Goal: Task Accomplishment & Management: Manage account settings

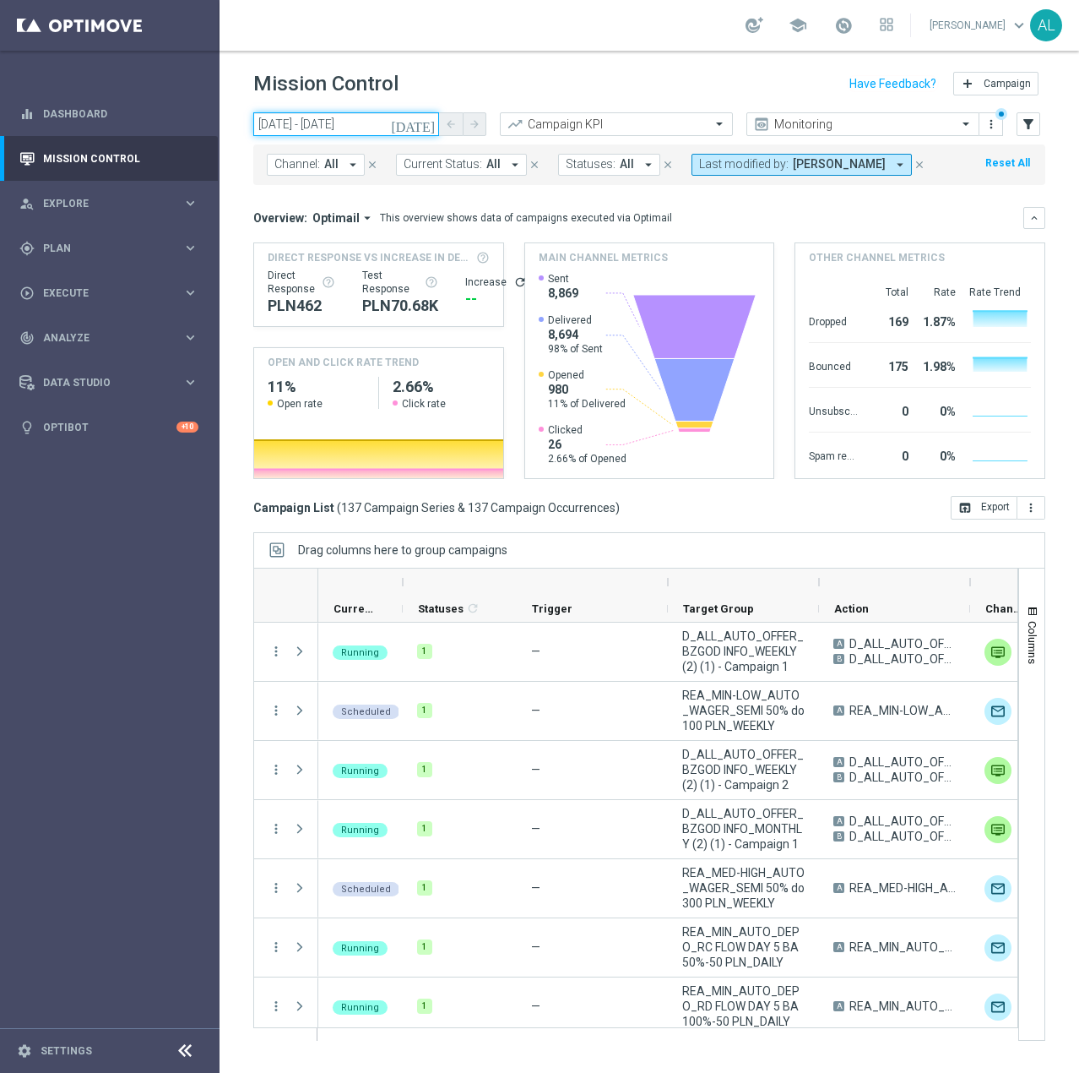
click at [325, 129] on input "[DATE] - [DATE]" at bounding box center [346, 124] width 186 height 24
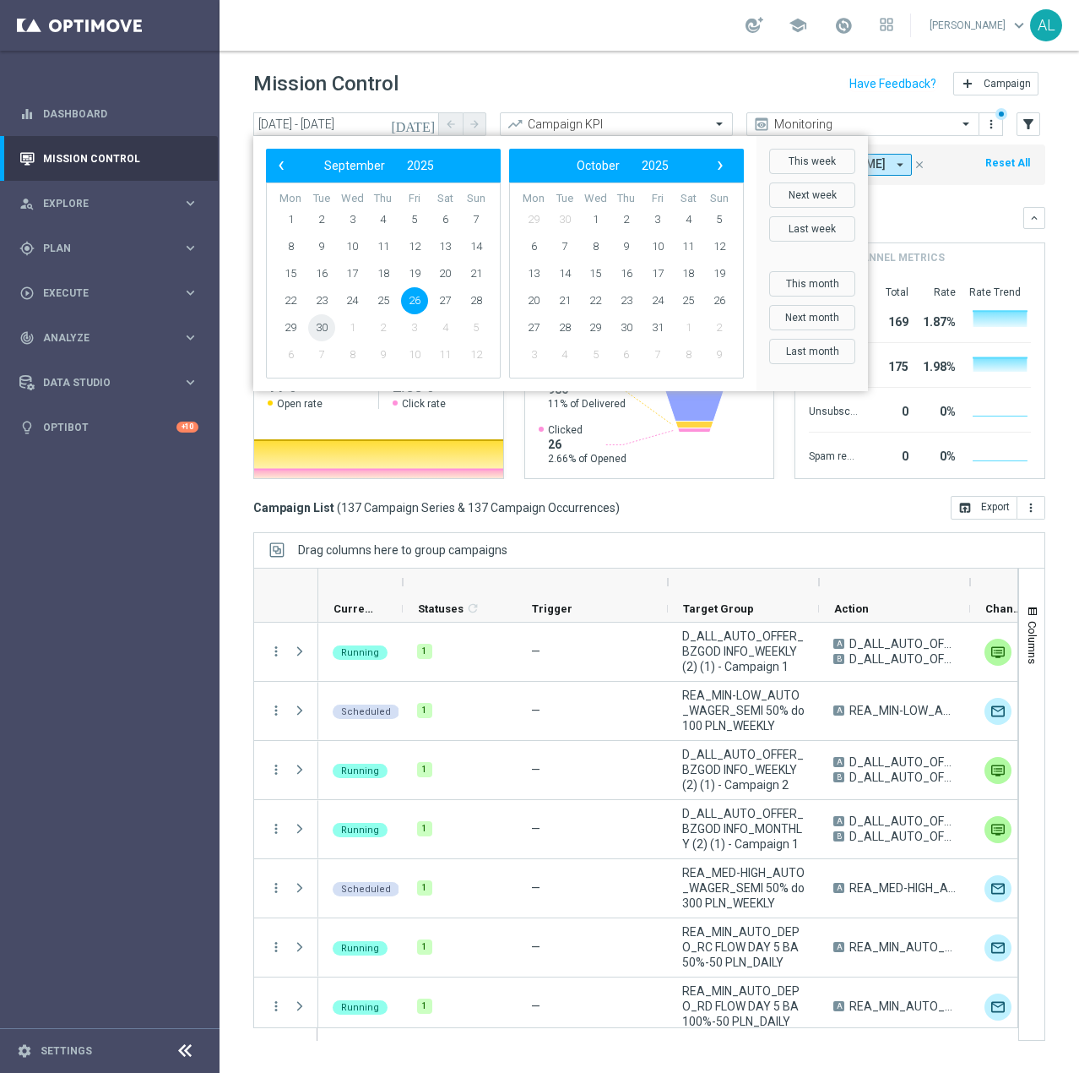
click at [325, 322] on span "30" at bounding box center [321, 327] width 27 height 27
type input "[DATE] - [DATE]"
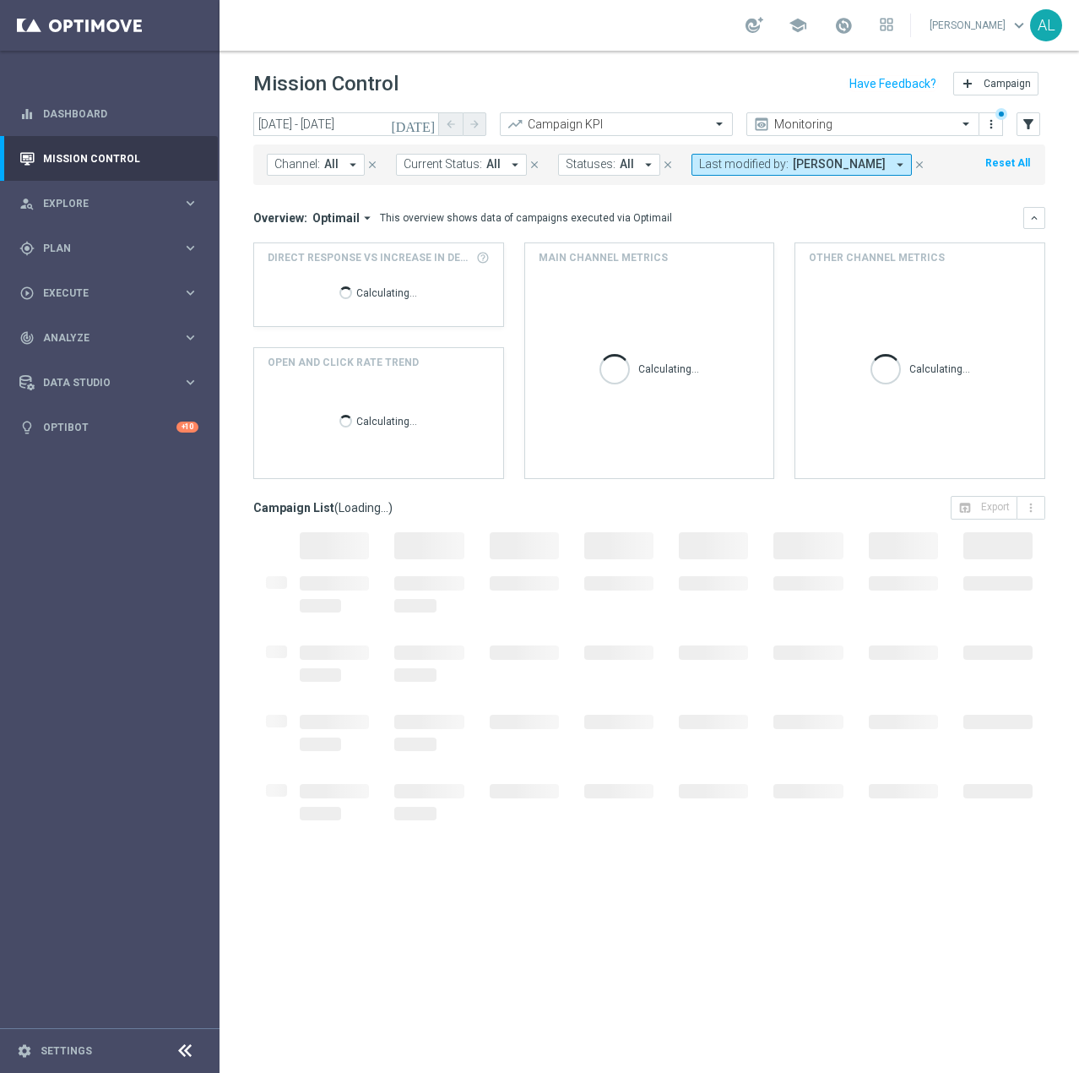
click at [335, 168] on span "All" at bounding box center [331, 164] width 14 height 14
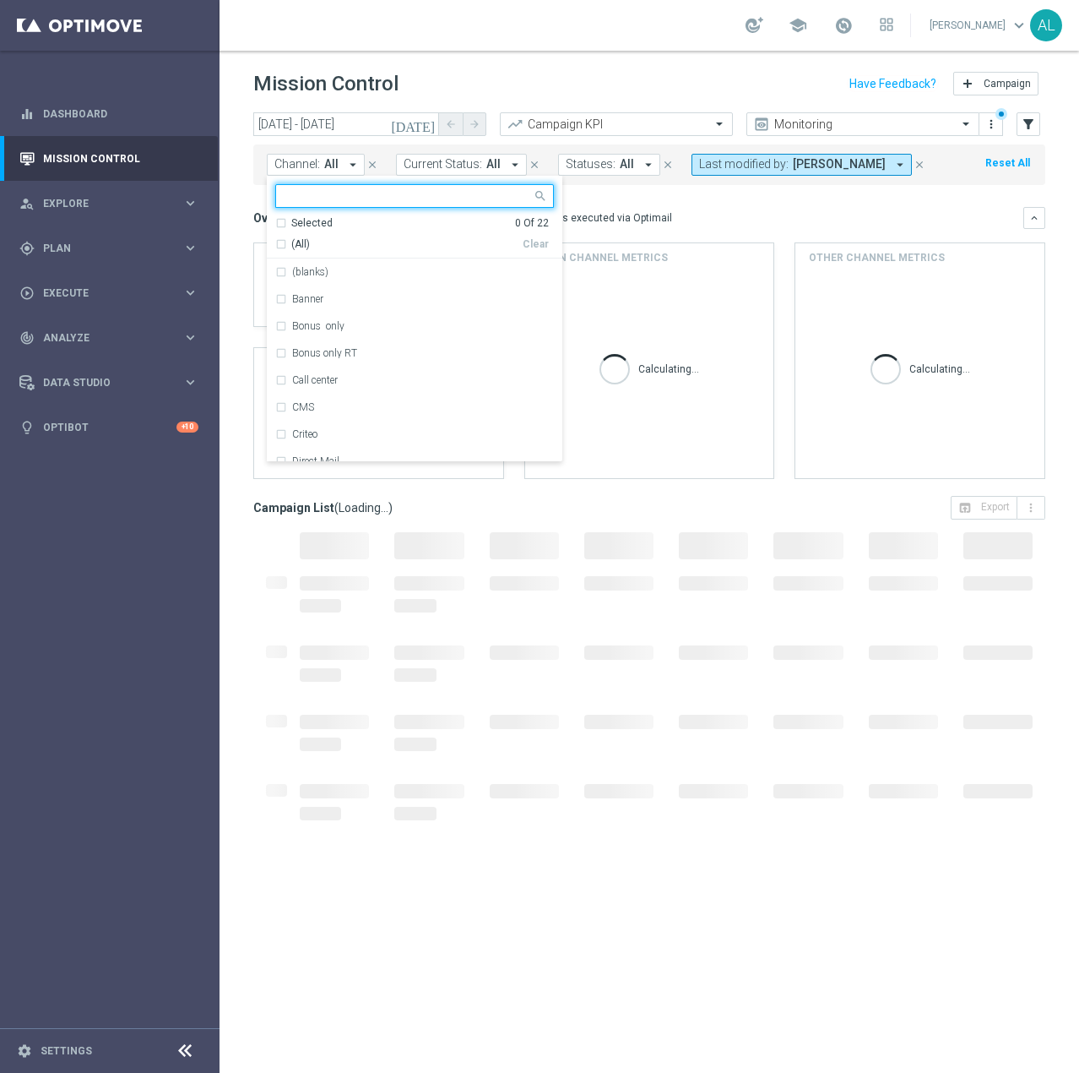
click at [492, 162] on span "All" at bounding box center [493, 164] width 14 height 14
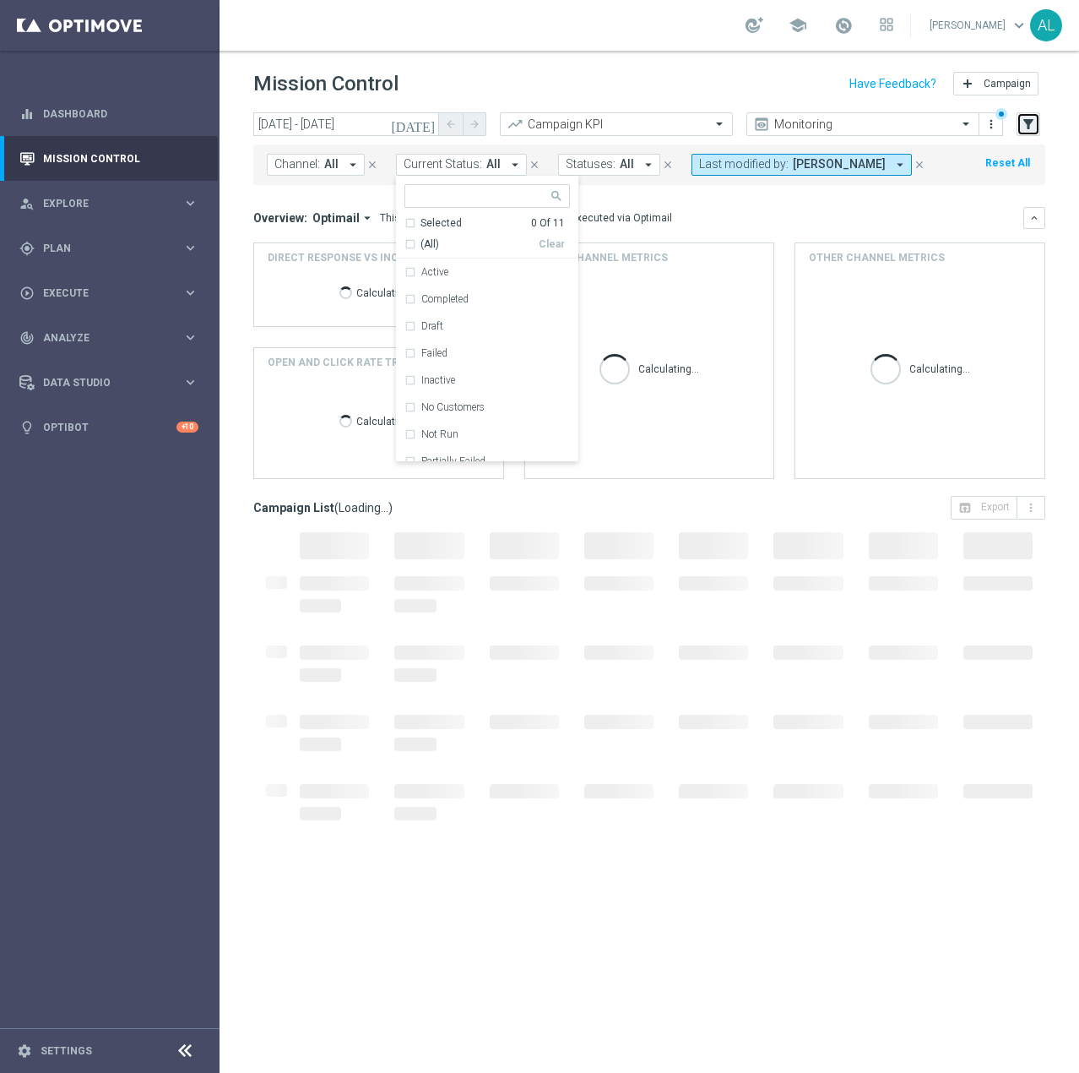
click at [1024, 129] on icon "filter_alt" at bounding box center [1028, 124] width 15 height 15
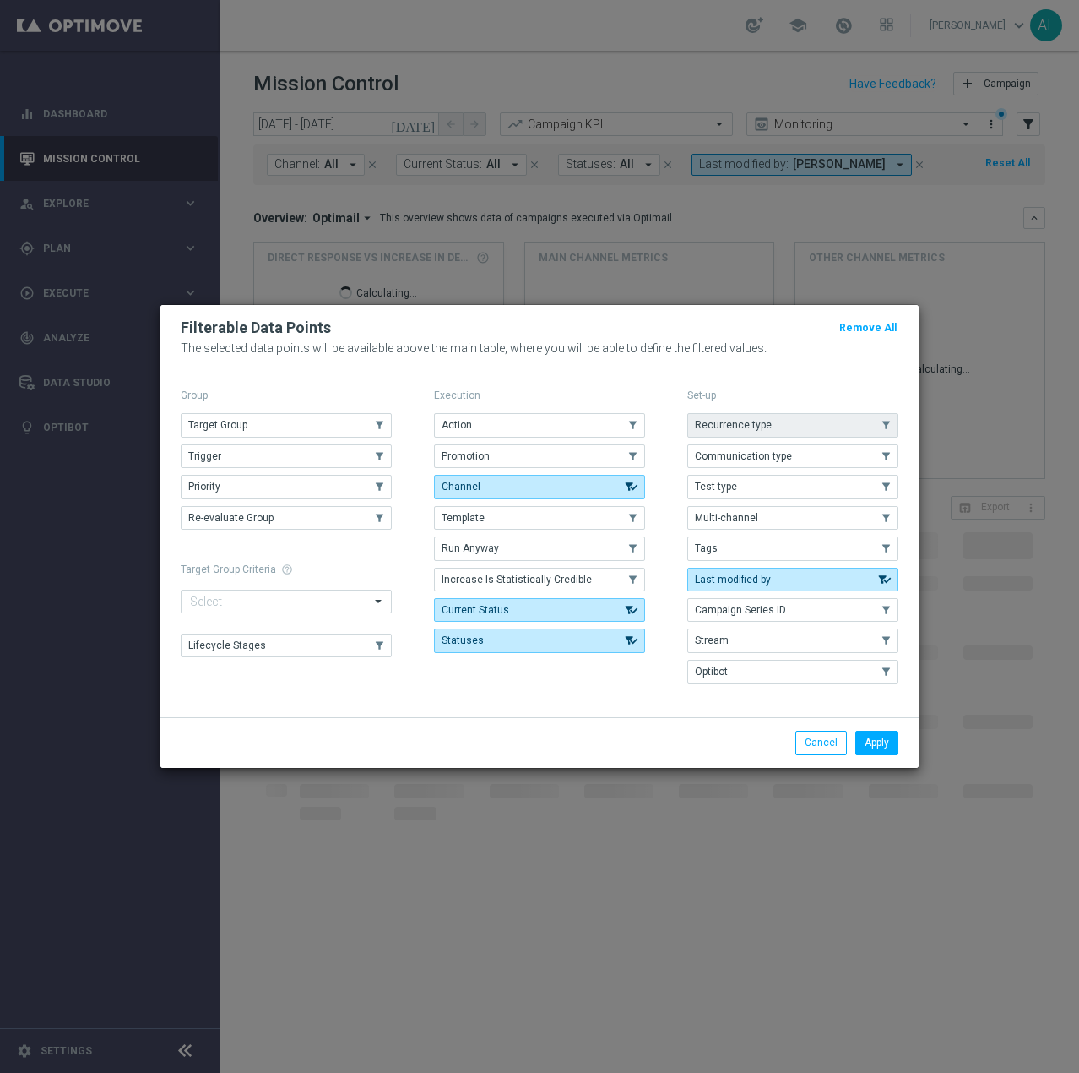
click at [786, 428] on button "Recurrence type" at bounding box center [792, 425] width 211 height 24
click at [291, 423] on button "Target Group" at bounding box center [286, 425] width 211 height 24
click at [885, 746] on button "Apply" at bounding box center [877, 743] width 43 height 24
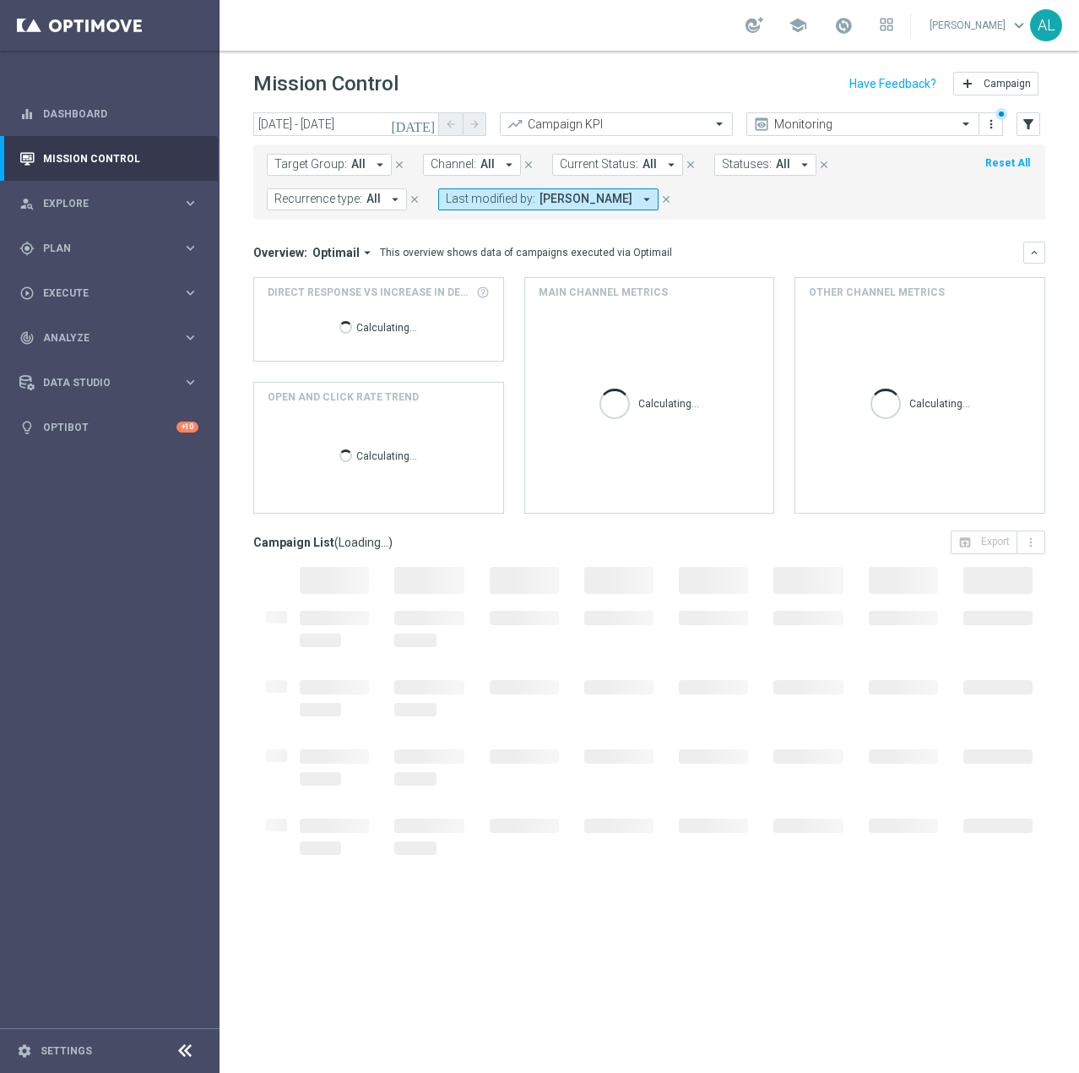
click at [341, 159] on span "Target Group:" at bounding box center [310, 164] width 73 height 14
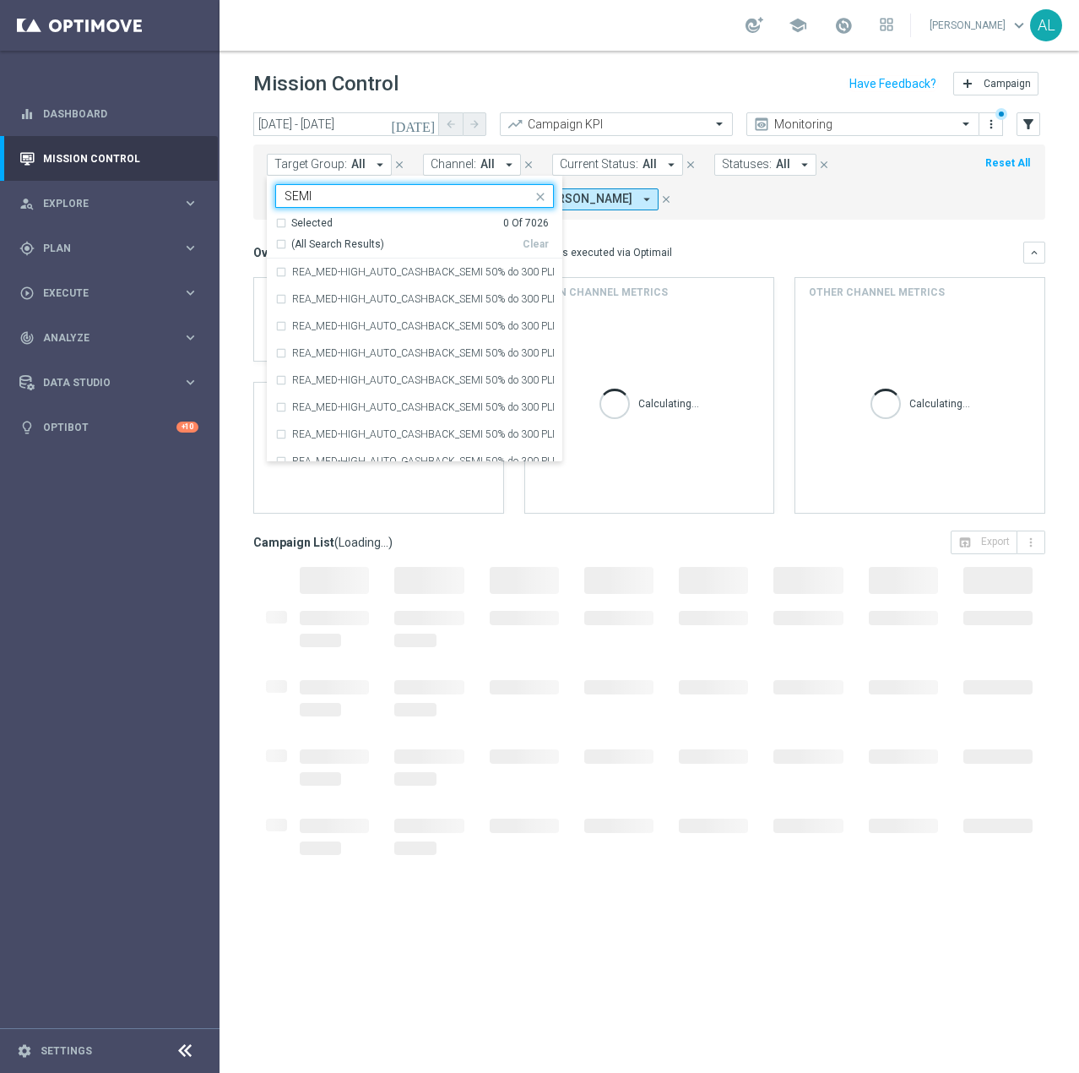
click at [307, 223] on div "Selected" at bounding box center [311, 223] width 41 height 14
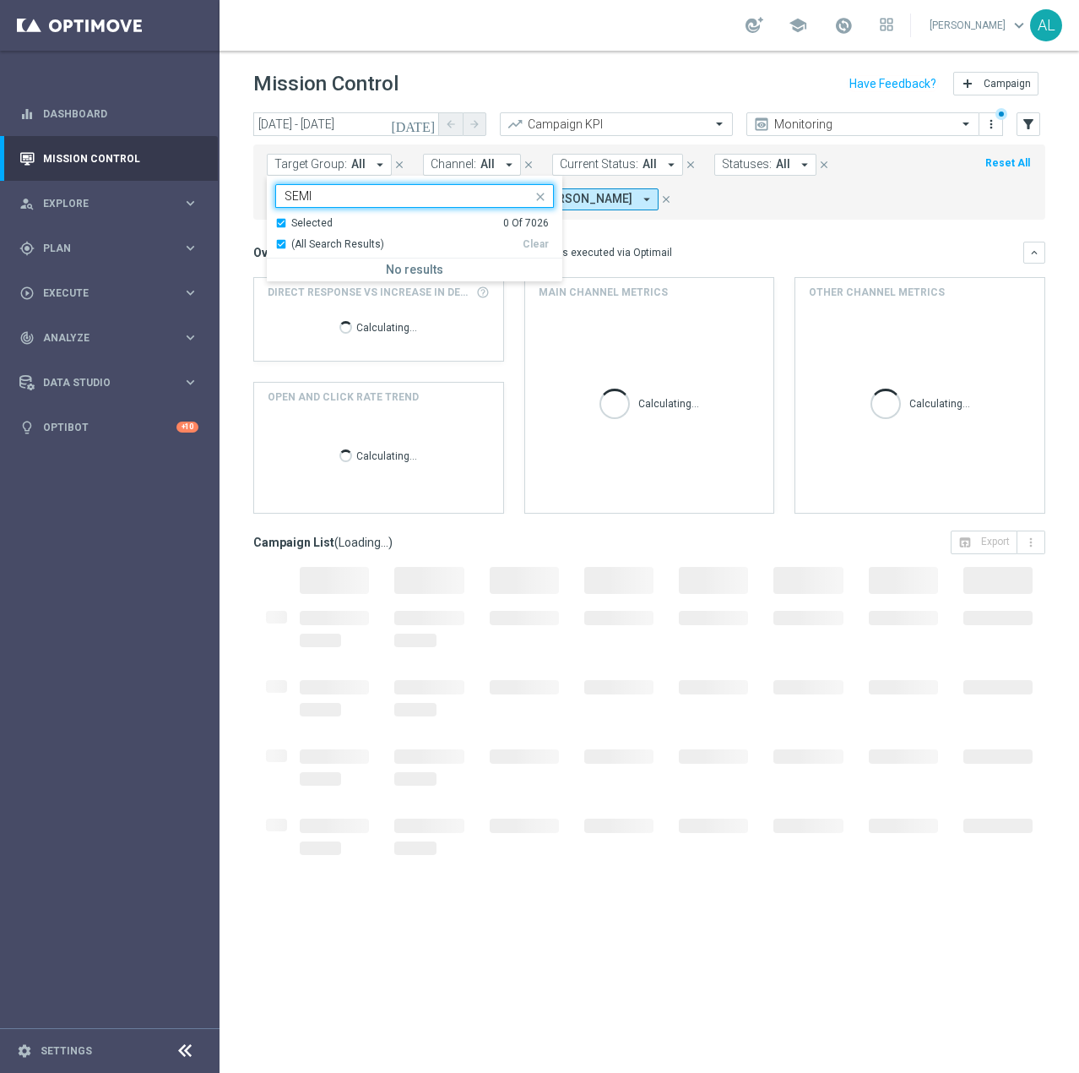
type input "SEMI"
click at [798, 242] on div "Overview: Optimail arrow_drop_down This overview shows data of campaigns execut…" at bounding box center [649, 253] width 792 height 22
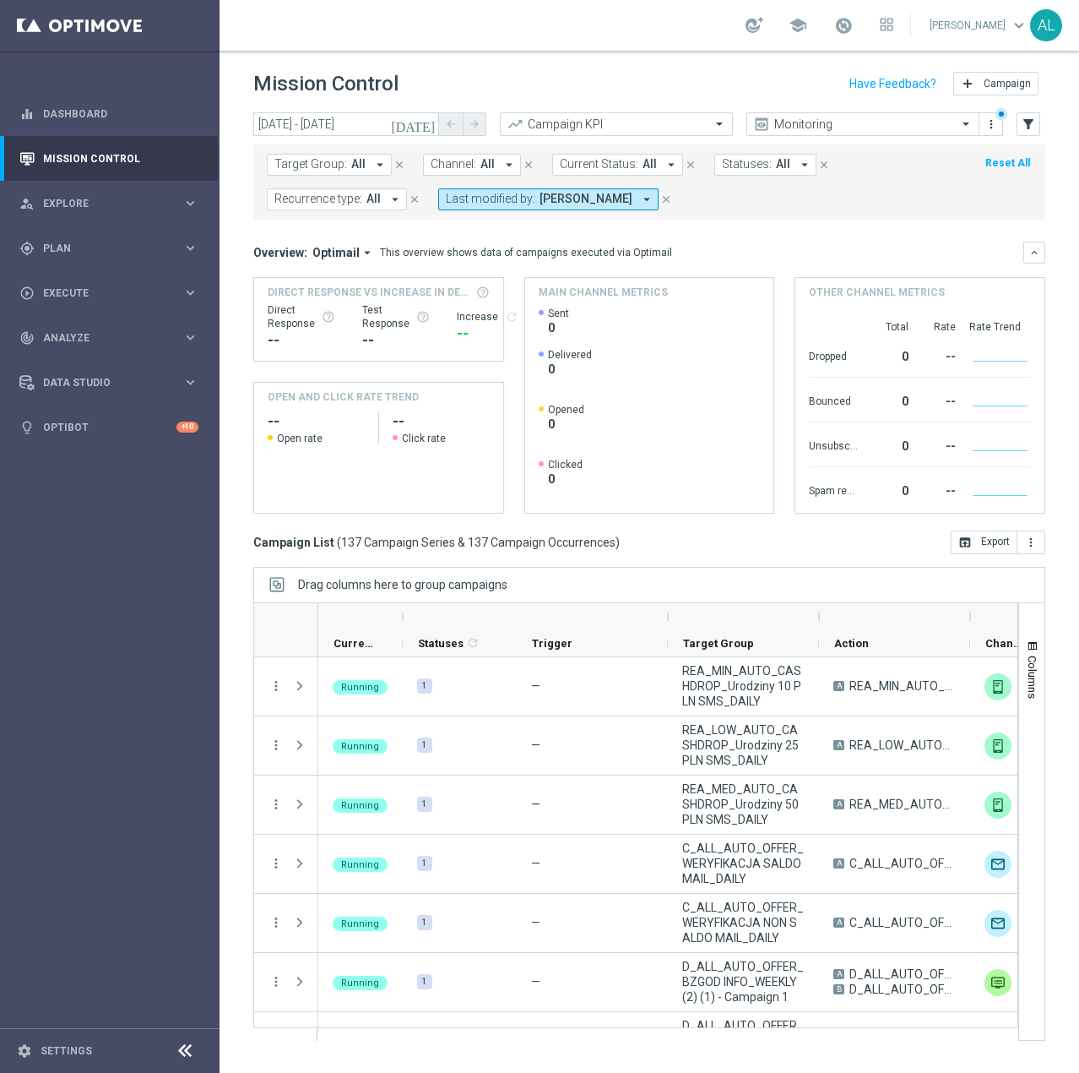
click at [334, 165] on span "Target Group:" at bounding box center [310, 164] width 73 height 14
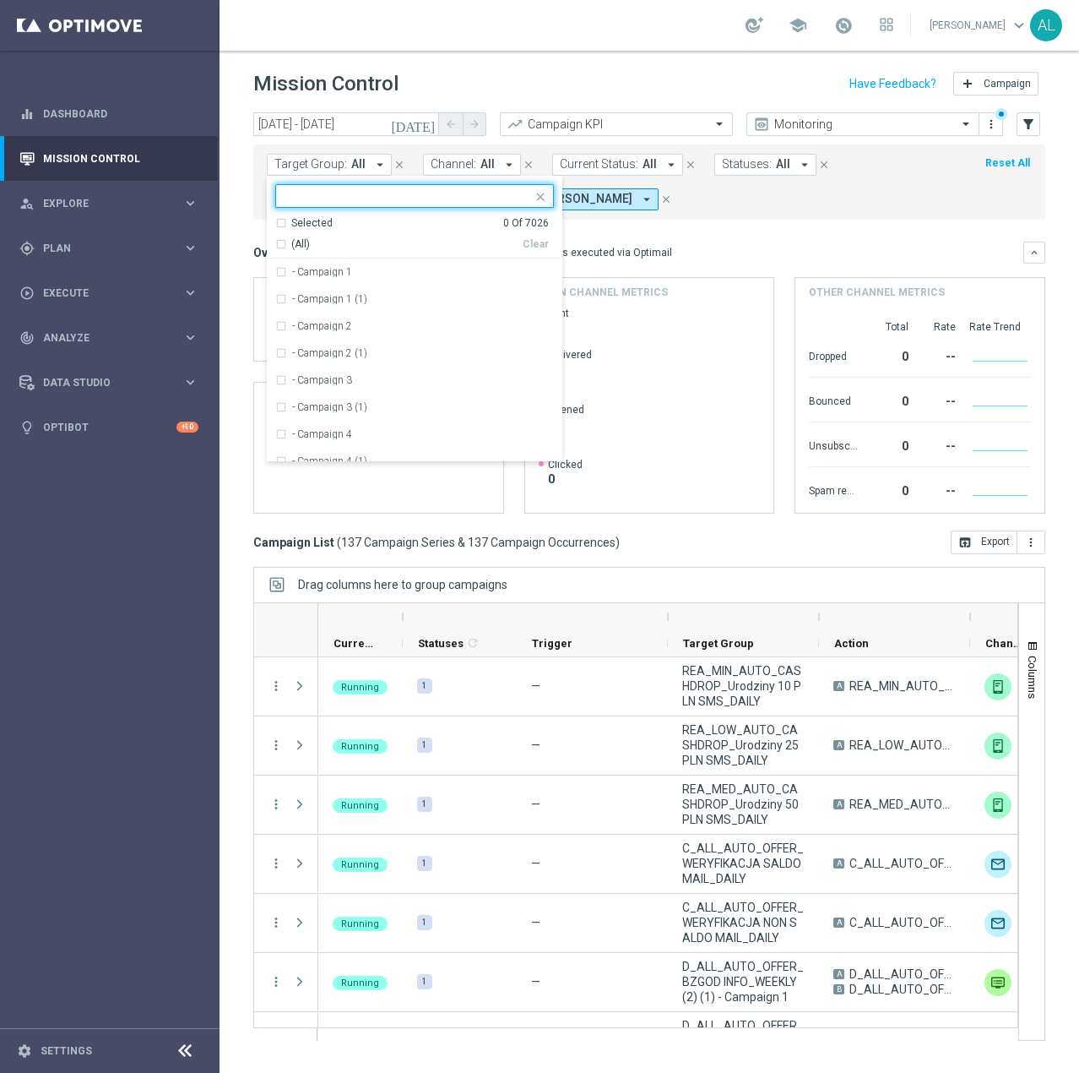
click at [345, 190] on input "text" at bounding box center [408, 196] width 247 height 14
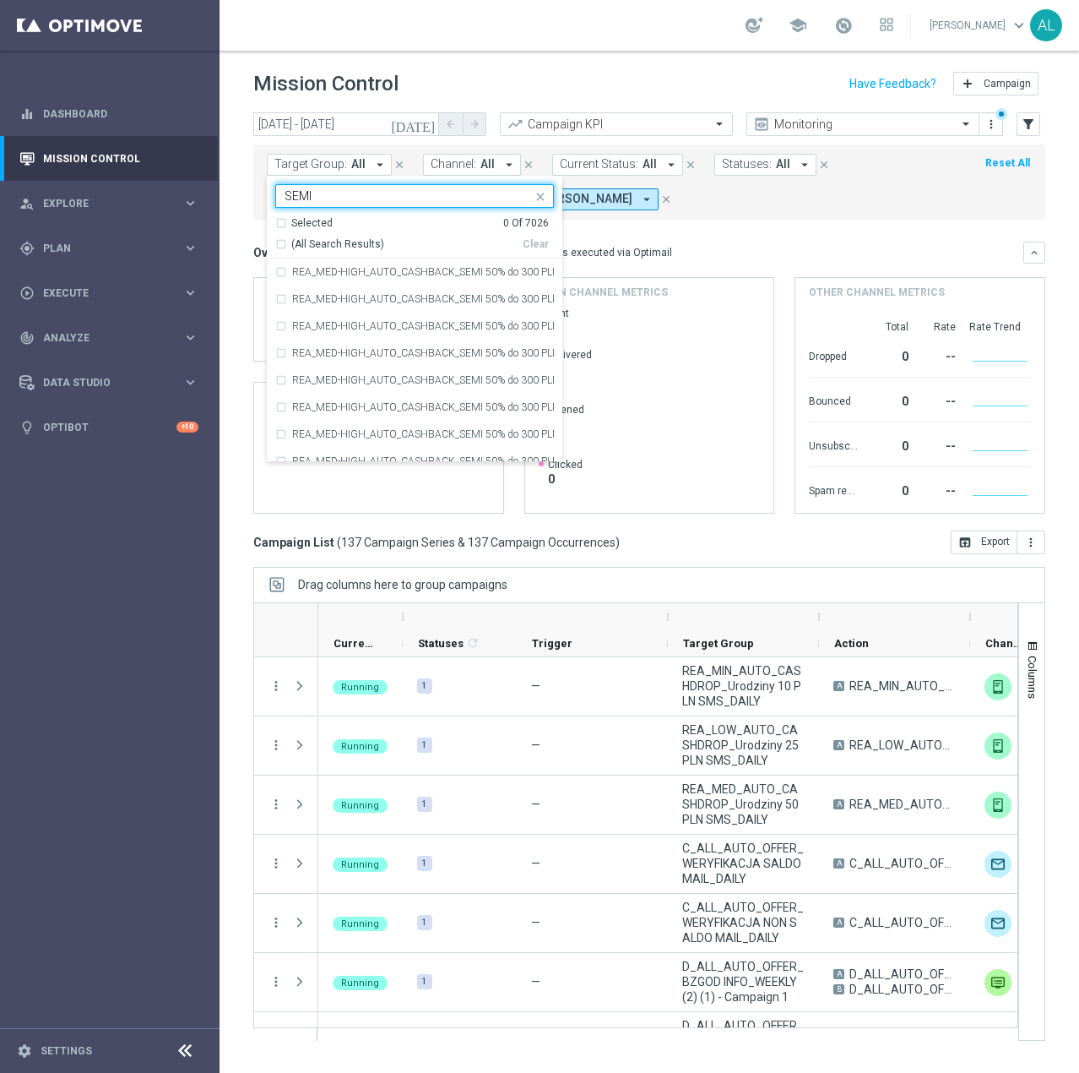
click at [342, 236] on div "(All Search Results) Clear" at bounding box center [412, 241] width 274 height 21
click at [340, 239] on span "(All Search Results)" at bounding box center [337, 244] width 93 height 14
type input "SEMI"
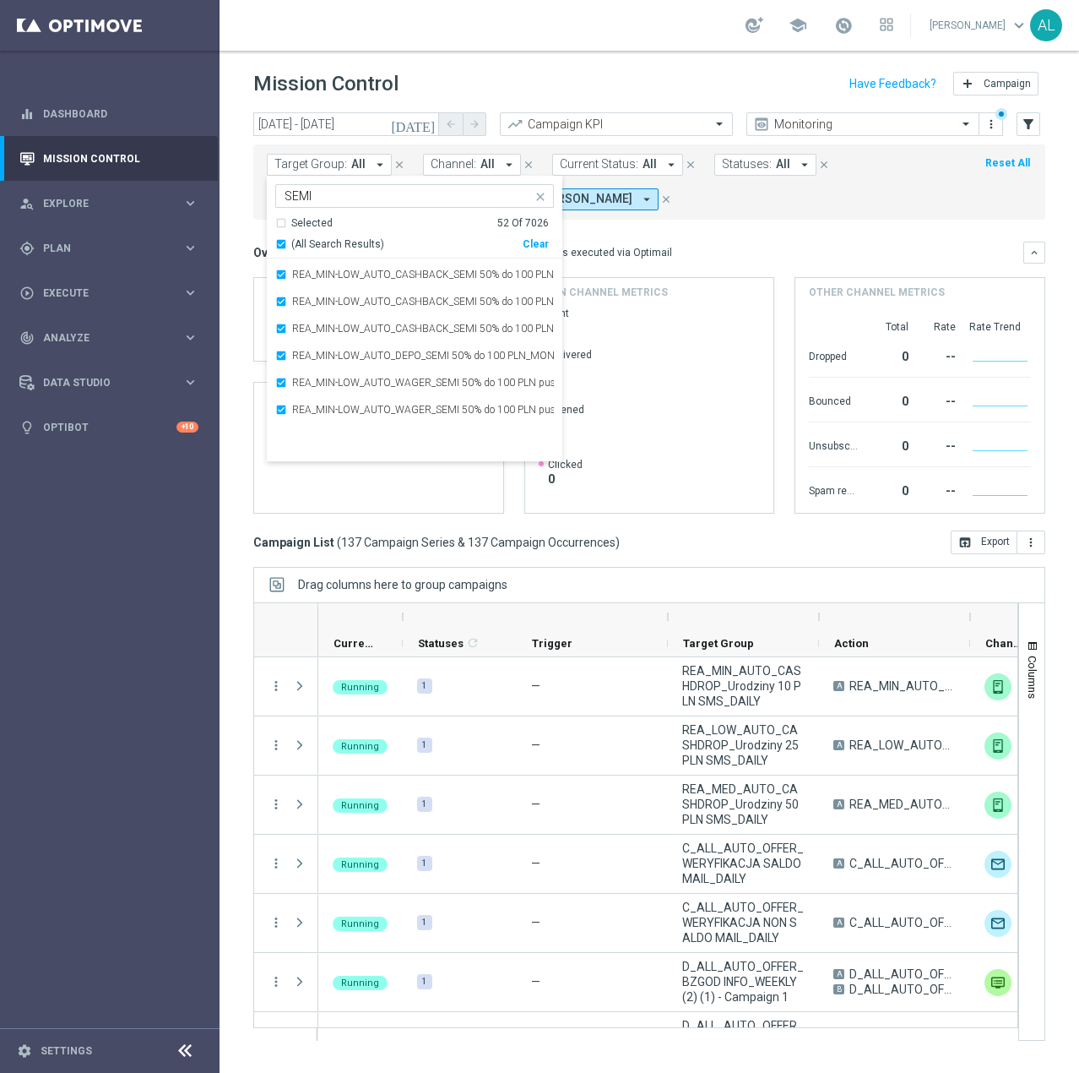
scroll to position [1203, 0]
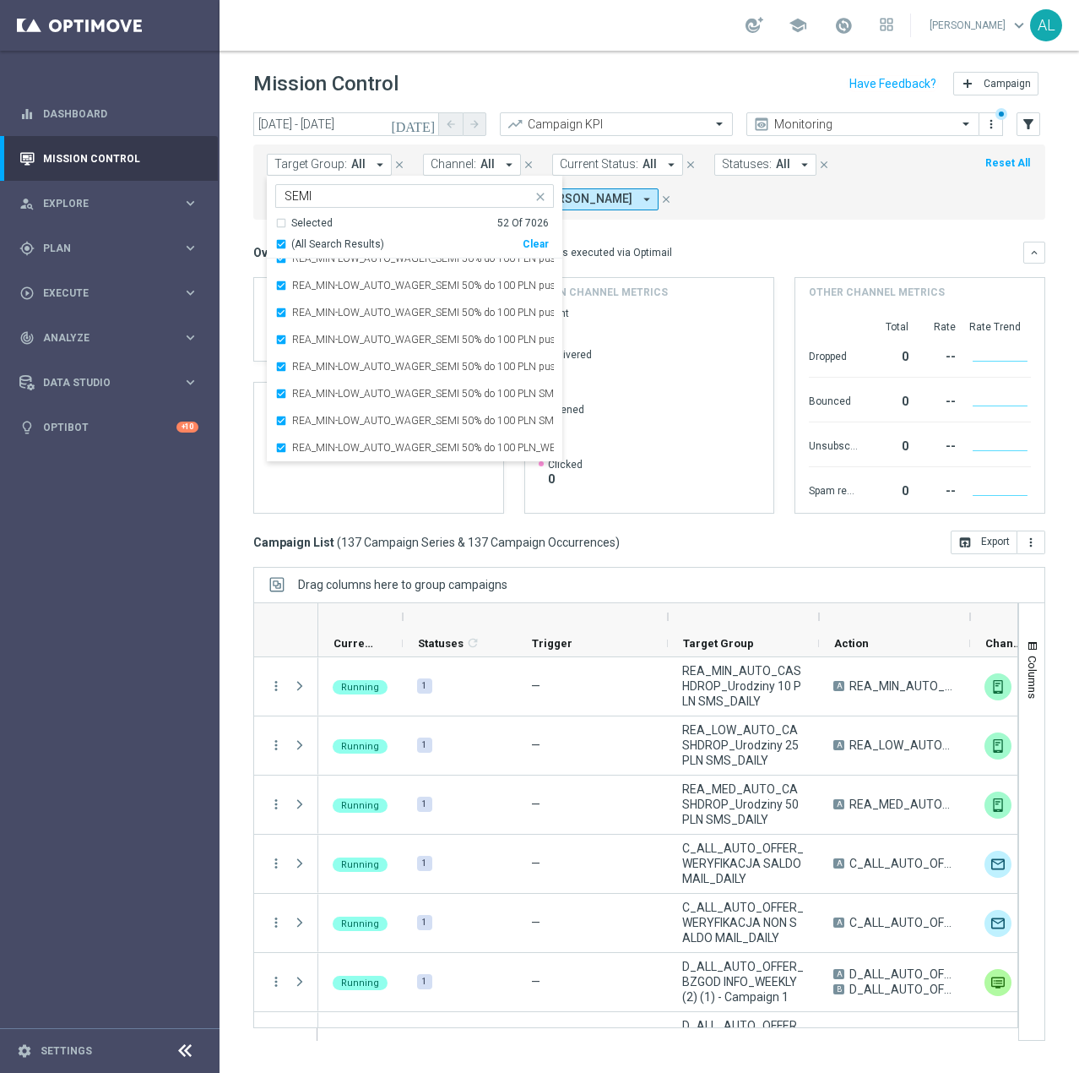
click at [701, 236] on mini-dashboard "Overview: Optimail arrow_drop_down This overview shows data of campaigns execut…" at bounding box center [649, 375] width 792 height 311
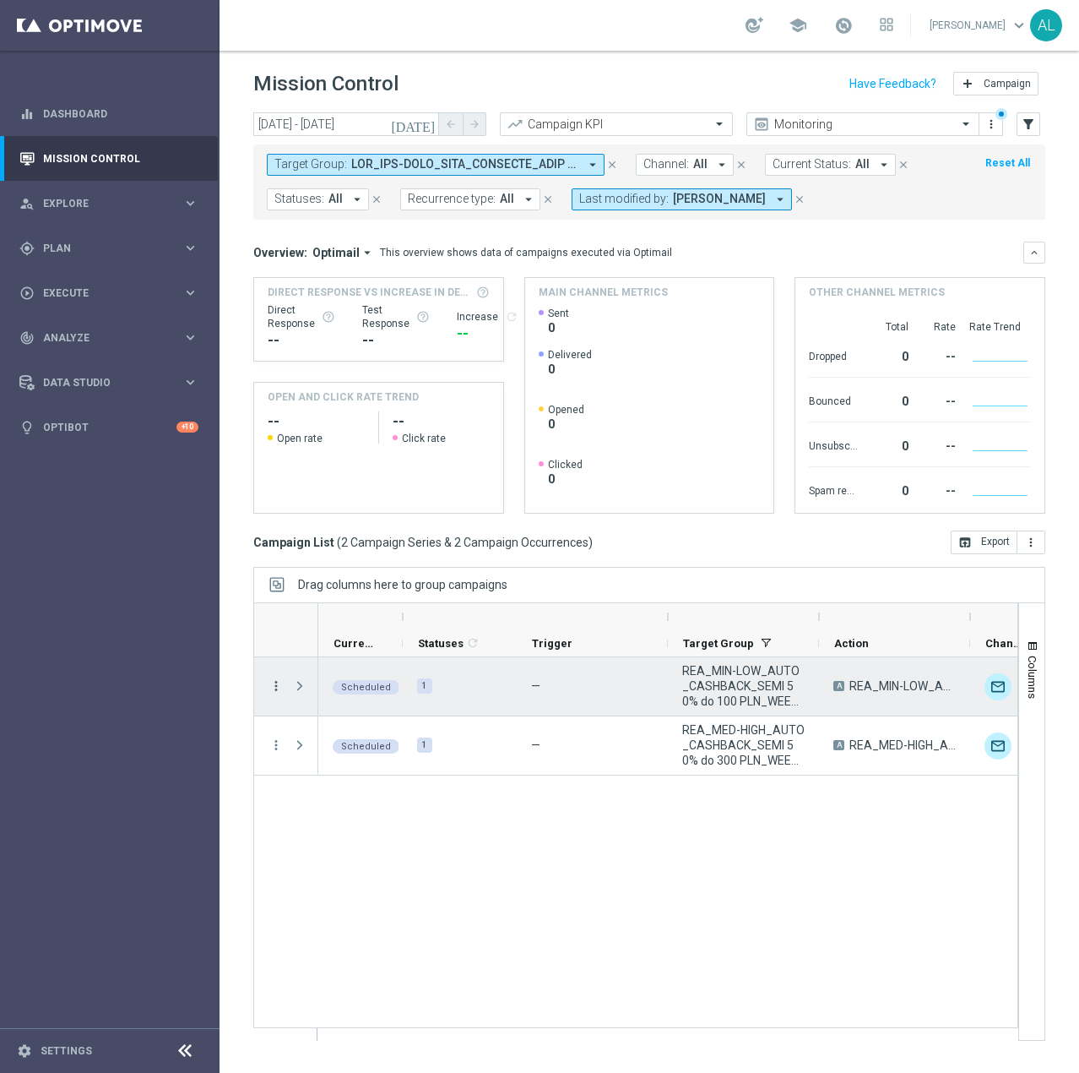
click at [274, 690] on icon "more_vert" at bounding box center [276, 685] width 15 height 15
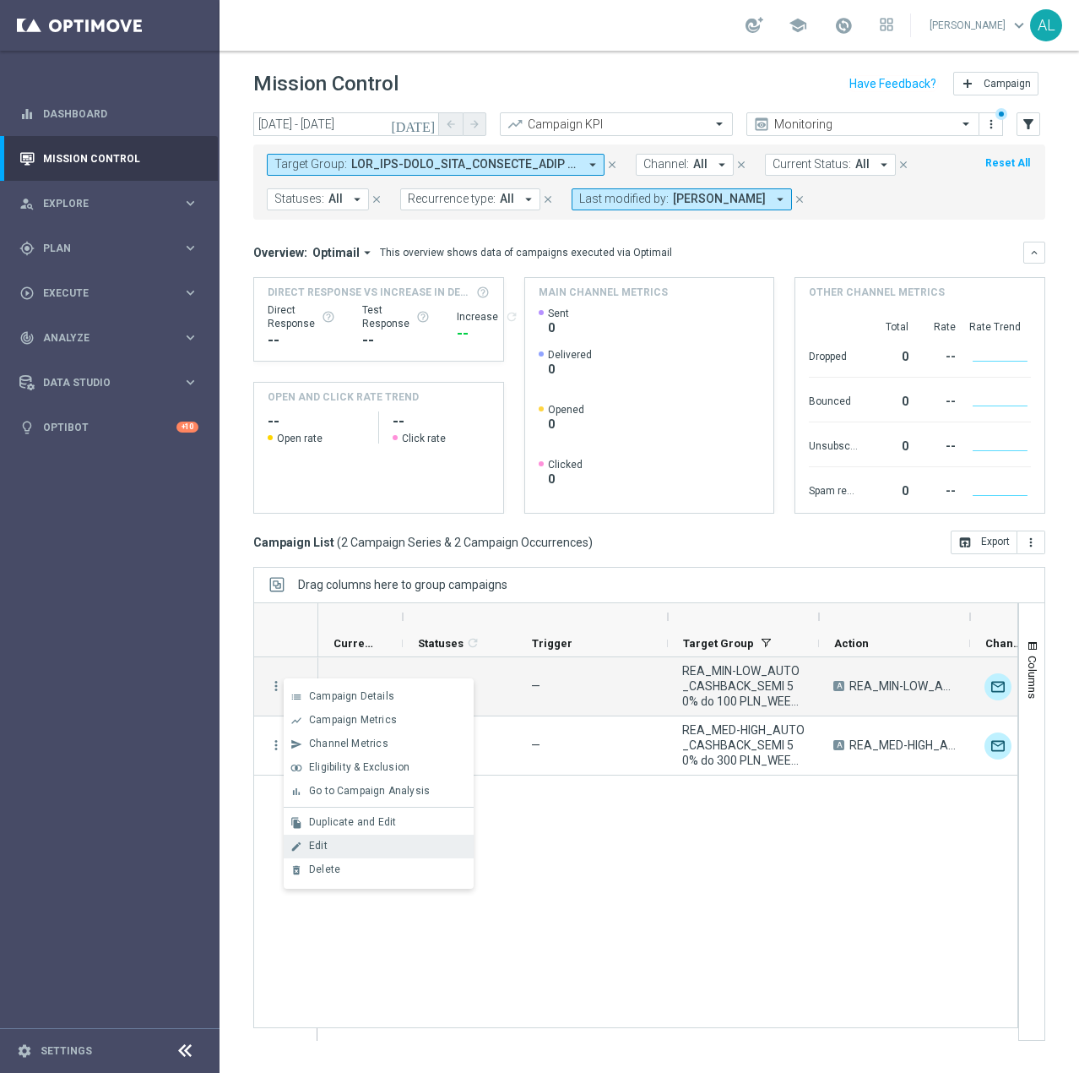
click at [312, 849] on span "Edit" at bounding box center [318, 845] width 19 height 12
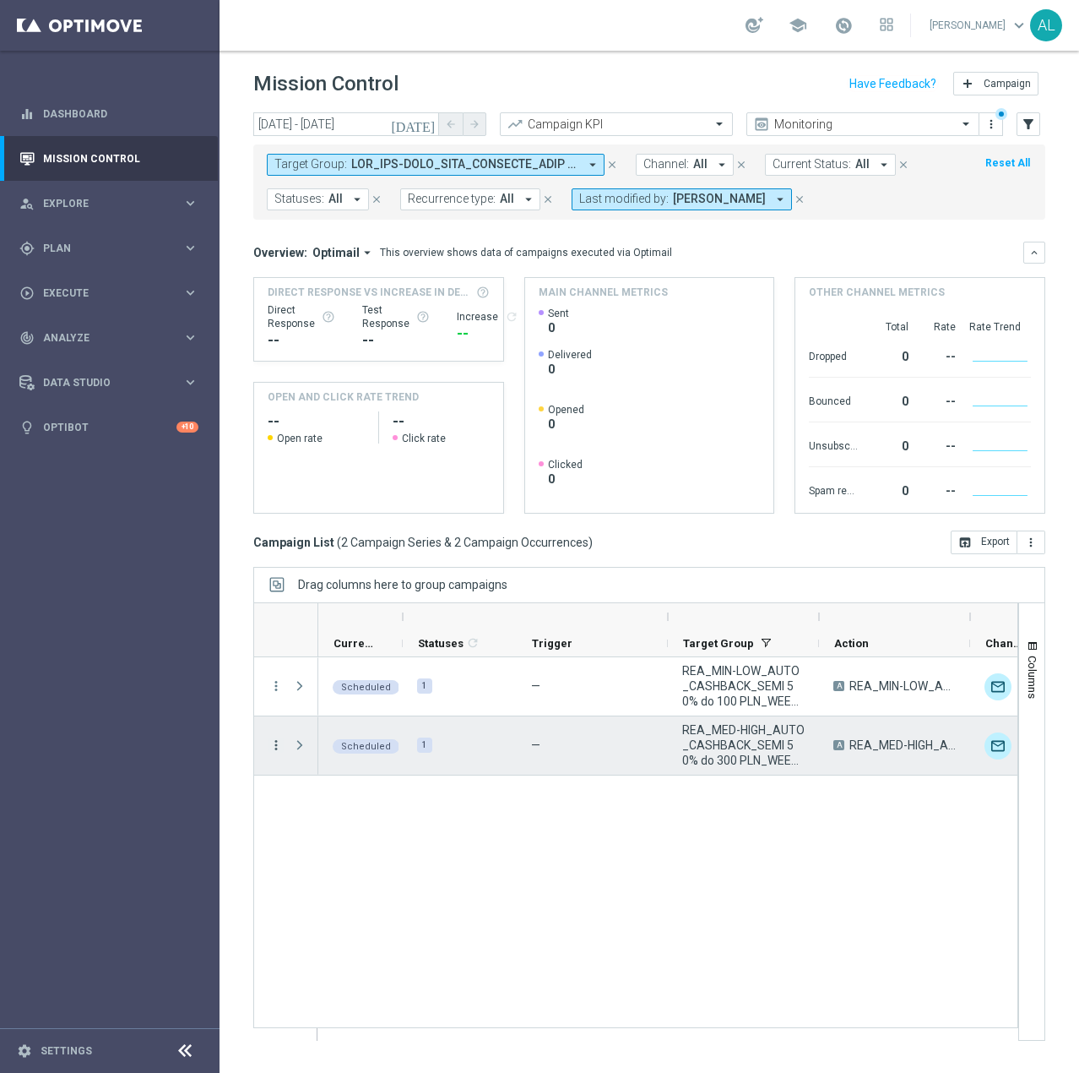
click at [273, 747] on icon "more_vert" at bounding box center [276, 744] width 15 height 15
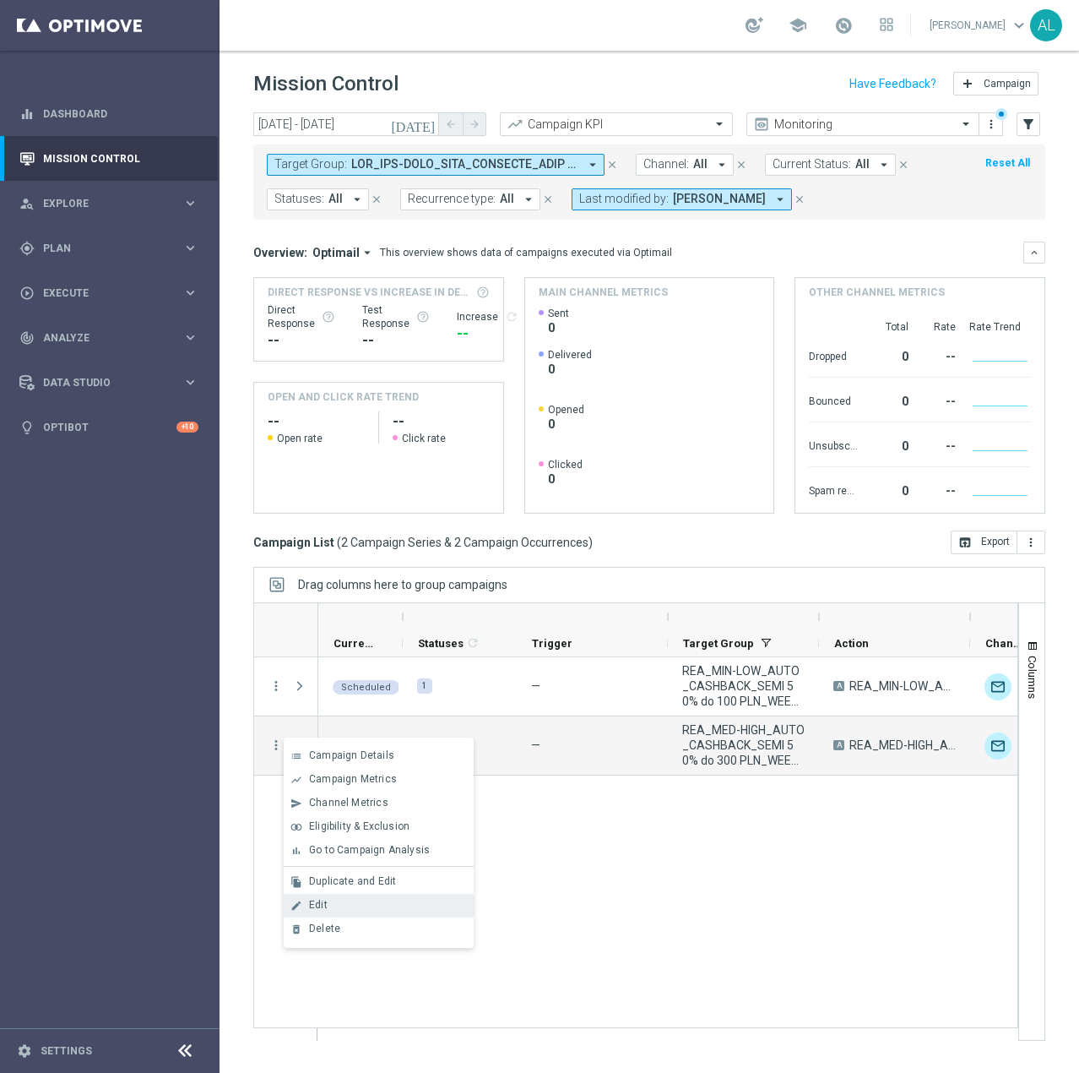
click at [368, 906] on div "Edit" at bounding box center [387, 905] width 157 height 12
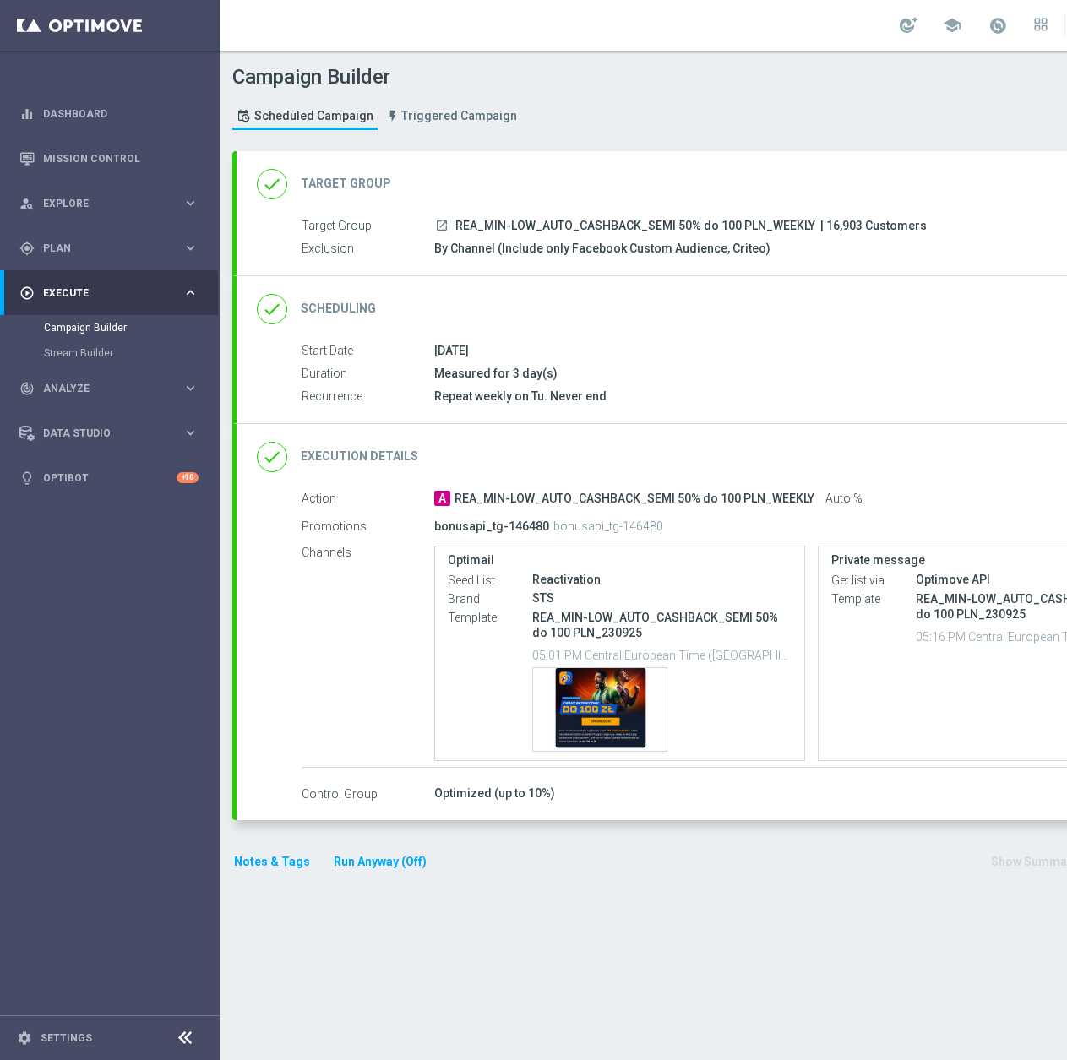
click at [812, 446] on div "done Execution Details keyboard_arrow_down" at bounding box center [728, 457] width 943 height 32
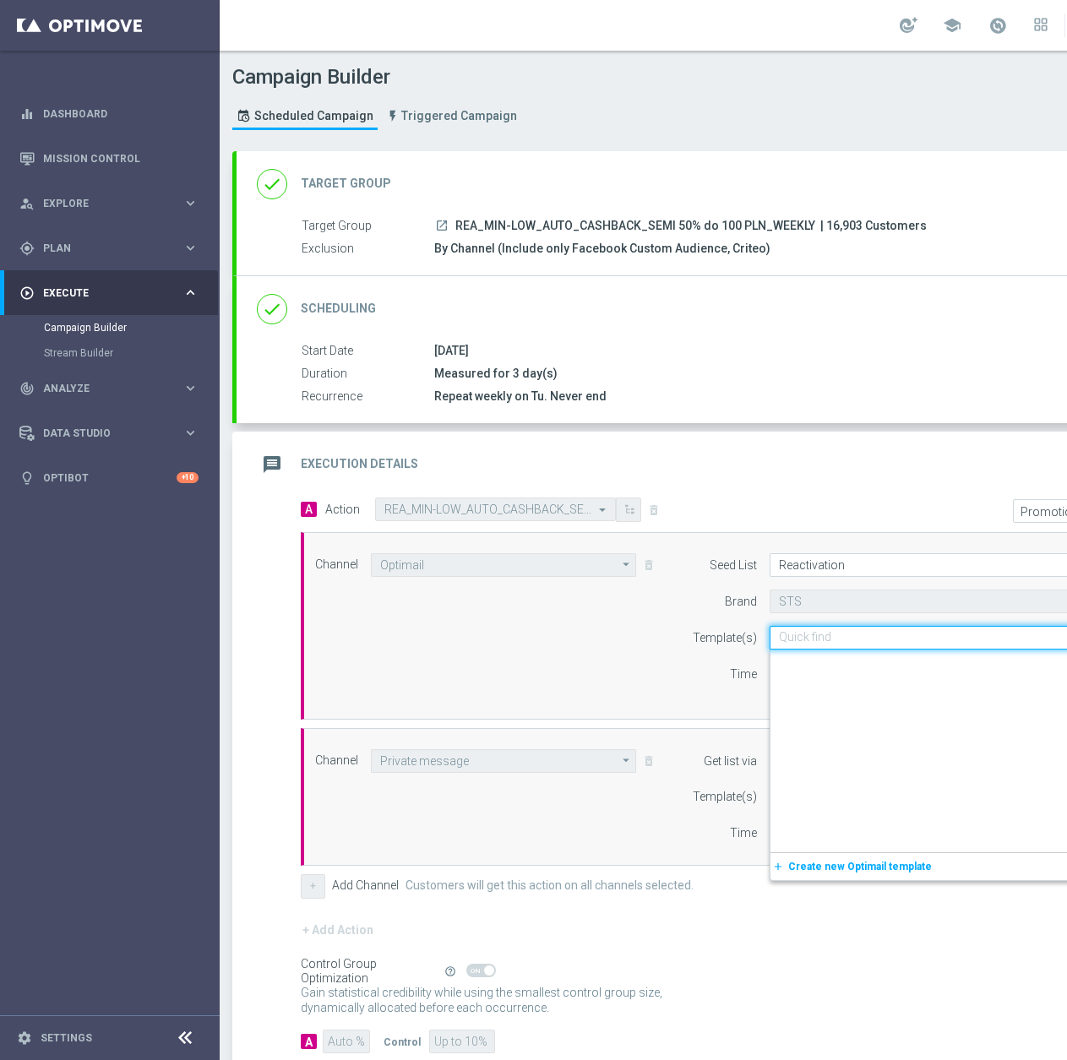
click at [803, 629] on div "Quick find REA_MIN-LOW_AUTO_CASHBACK_SEMI 50% do 100 PLN_230925" at bounding box center [933, 638] width 329 height 24
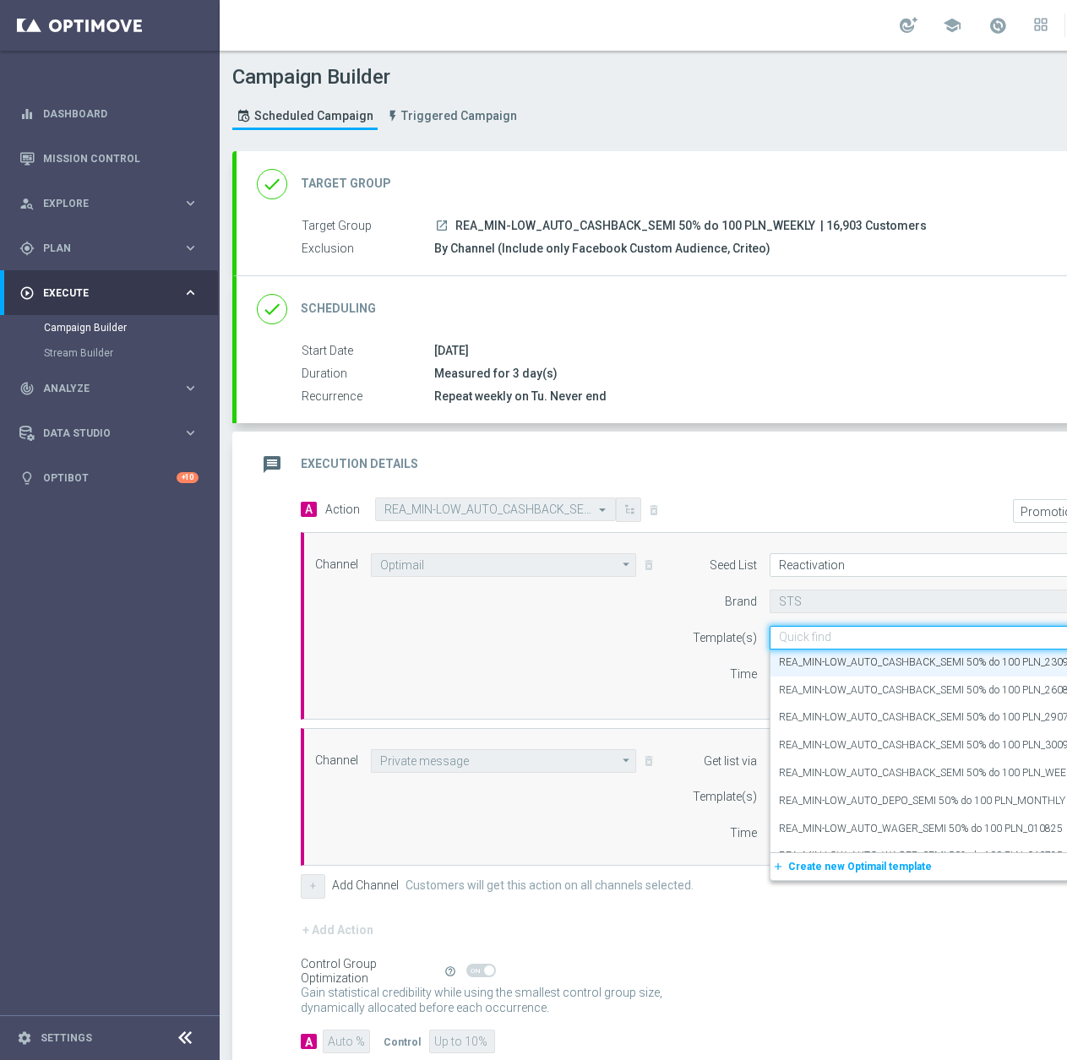
paste input "REA_MIN-LOW_AUTO_CASHBACK_SEMI 50% do 100 PLN_300925"
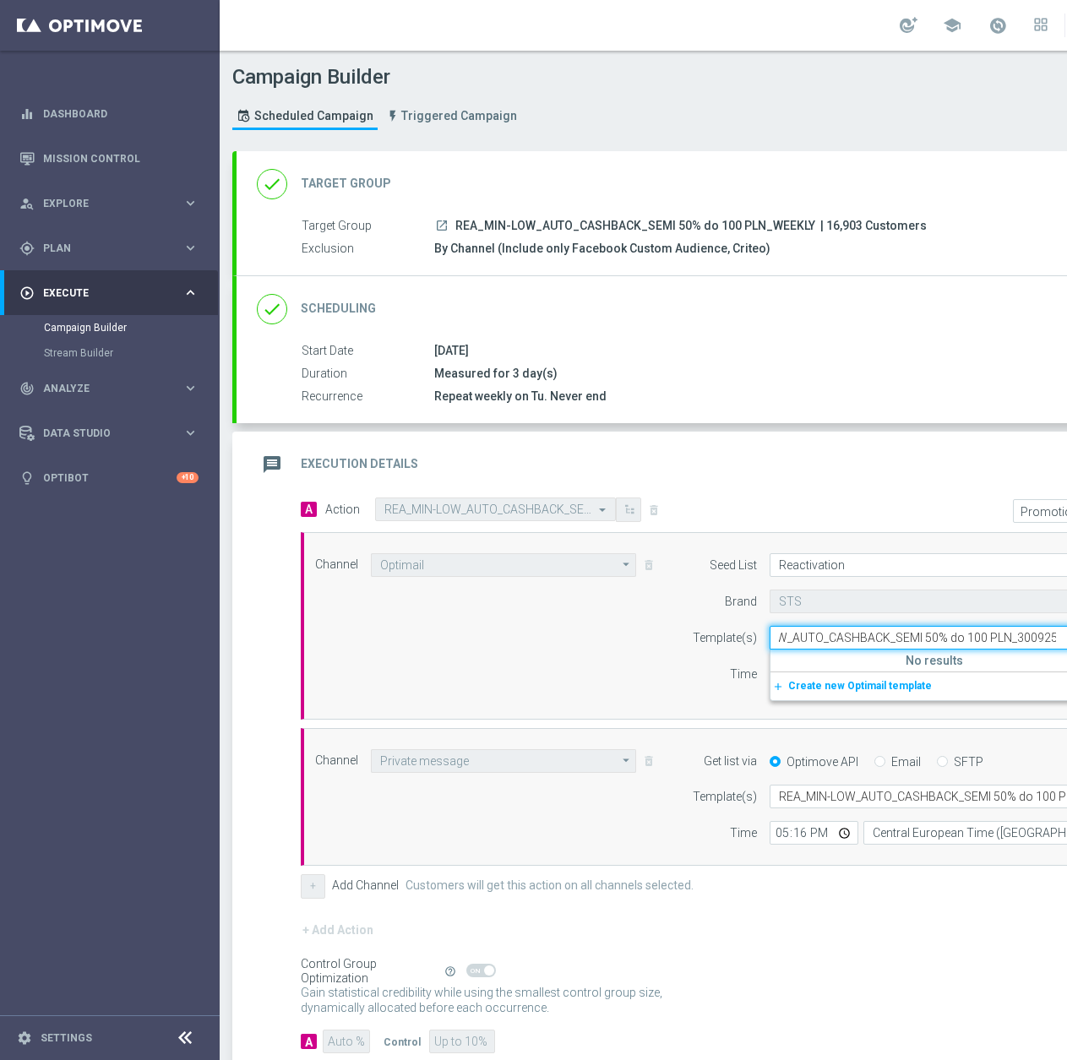
scroll to position [0, 64]
click at [881, 669] on label "REA_MIN-LOW_AUTO_CASHBACK_SEMI 50% do 100 PLN_300925" at bounding box center [929, 663] width 301 height 14
type input "REA_MIN-LOW_AUTO_CASHBACK_SEMI 50% do 100 PLN_300925"
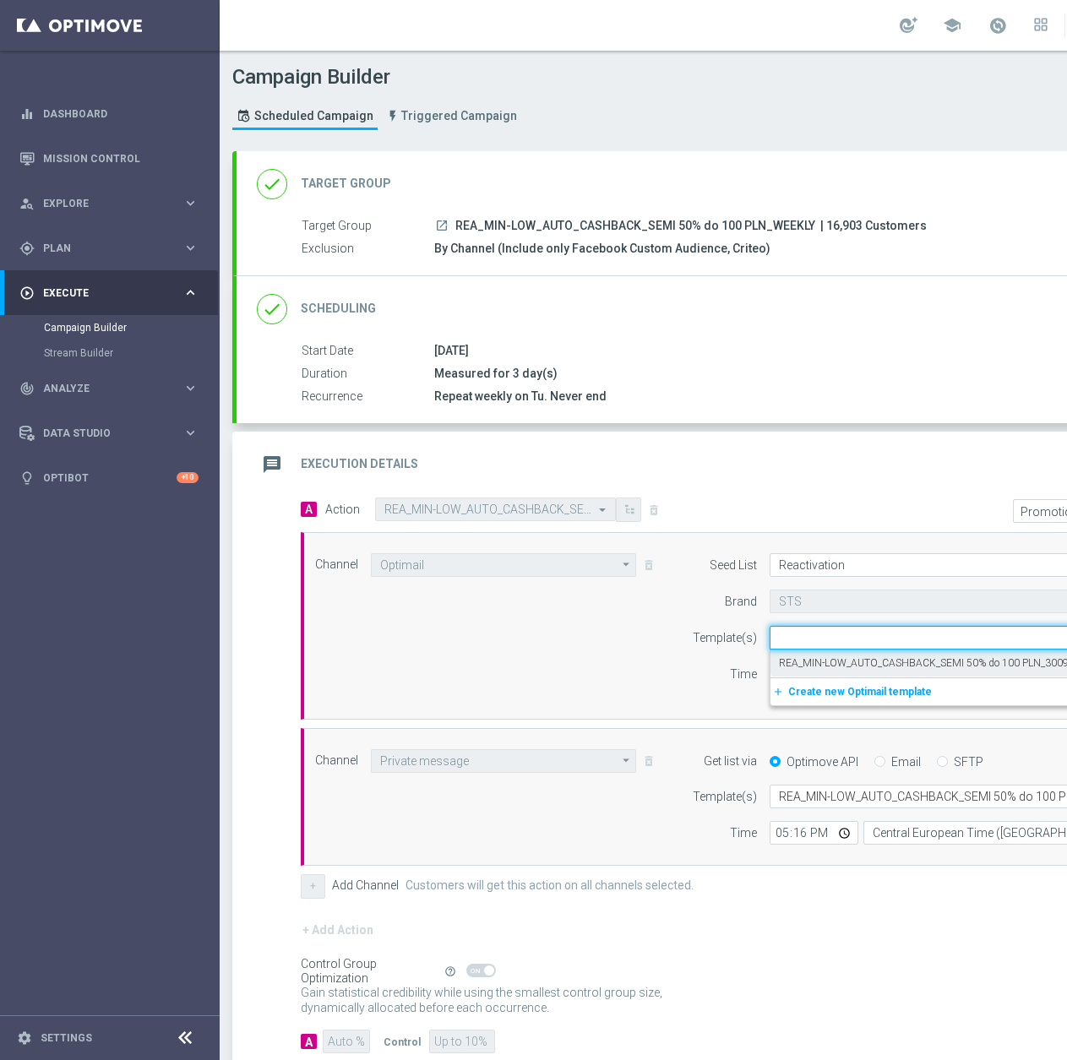
scroll to position [0, 0]
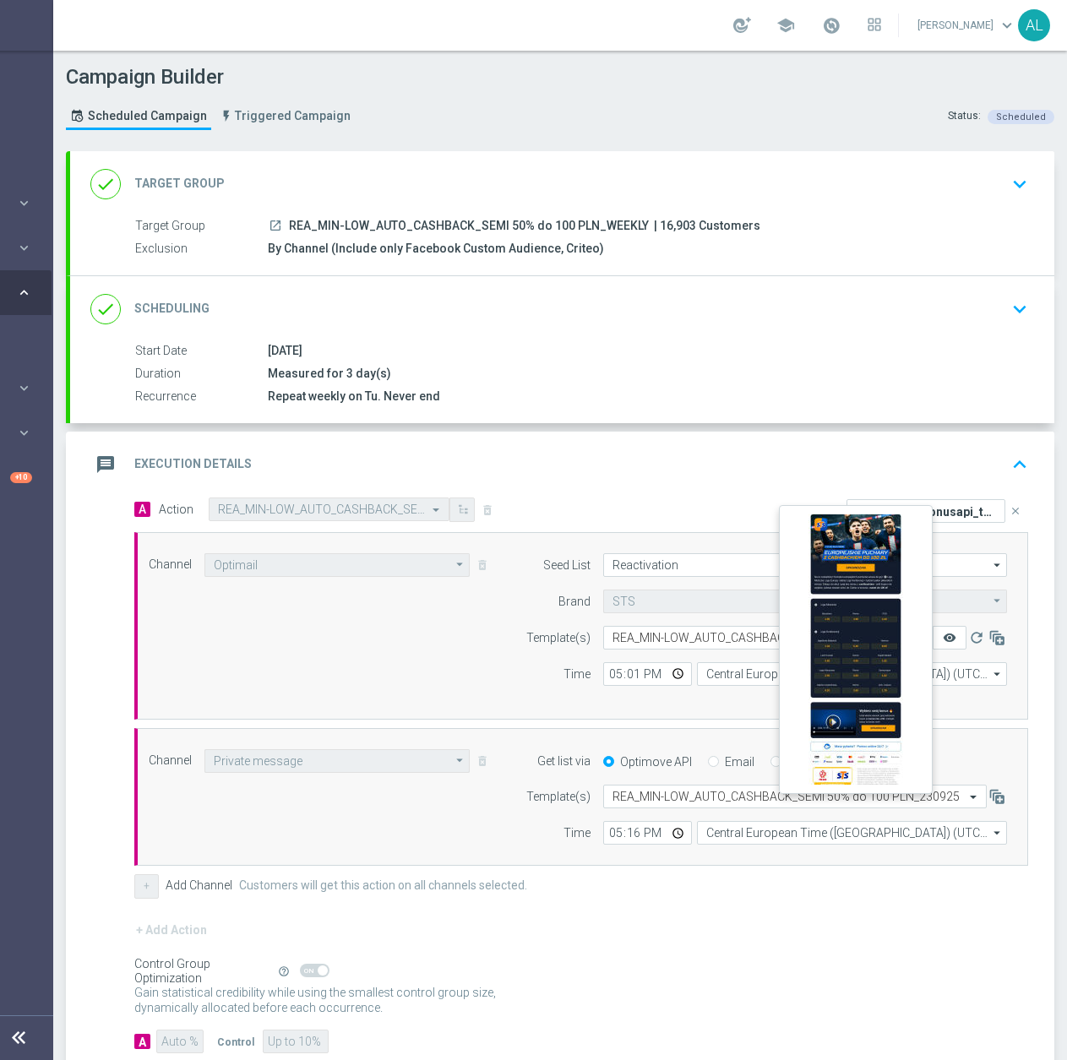
click at [942, 638] on icon "remove_red_eye" at bounding box center [949, 638] width 14 height 14
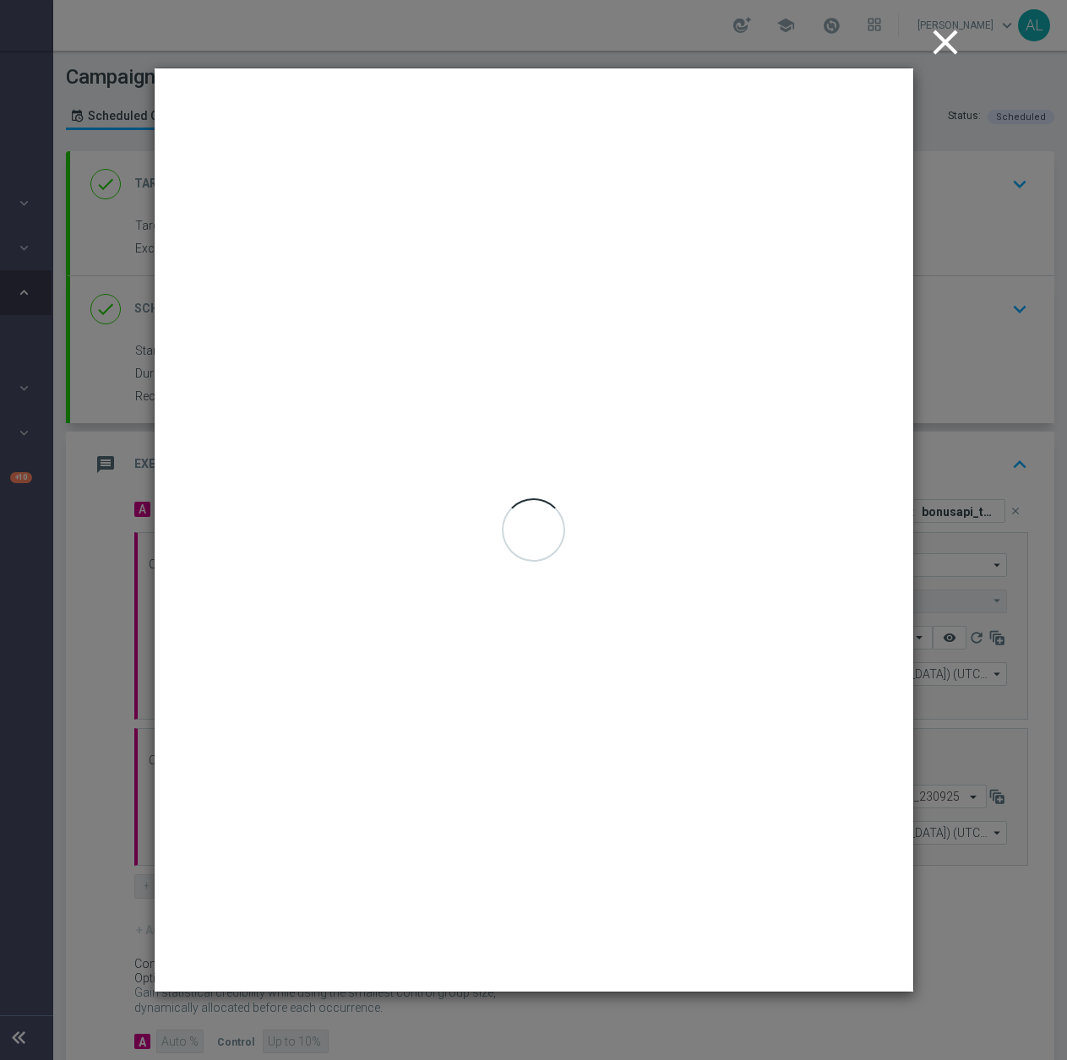
scroll to position [0, 166]
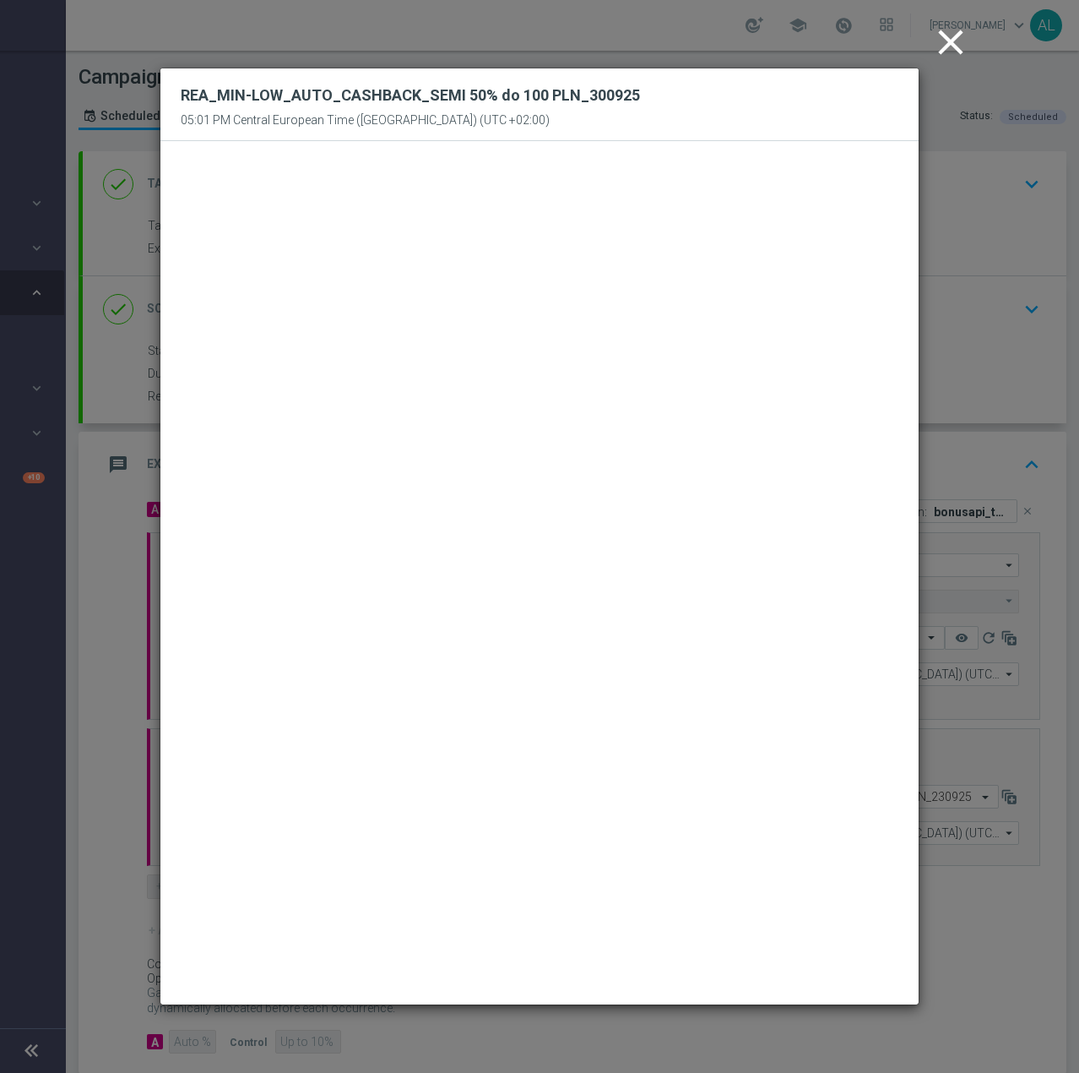
click at [956, 51] on icon "close" at bounding box center [951, 42] width 42 height 42
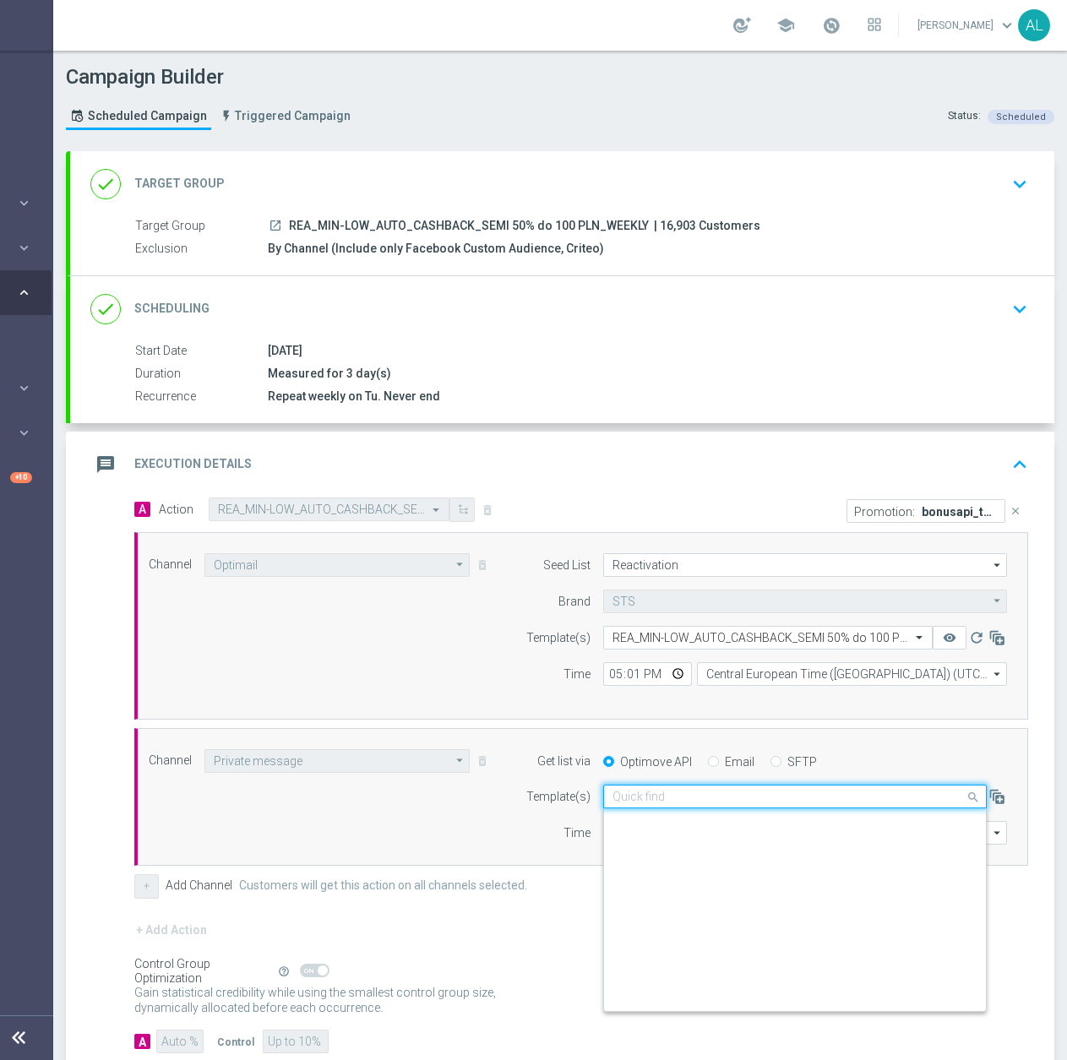
click at [796, 801] on input "text" at bounding box center [777, 797] width 331 height 14
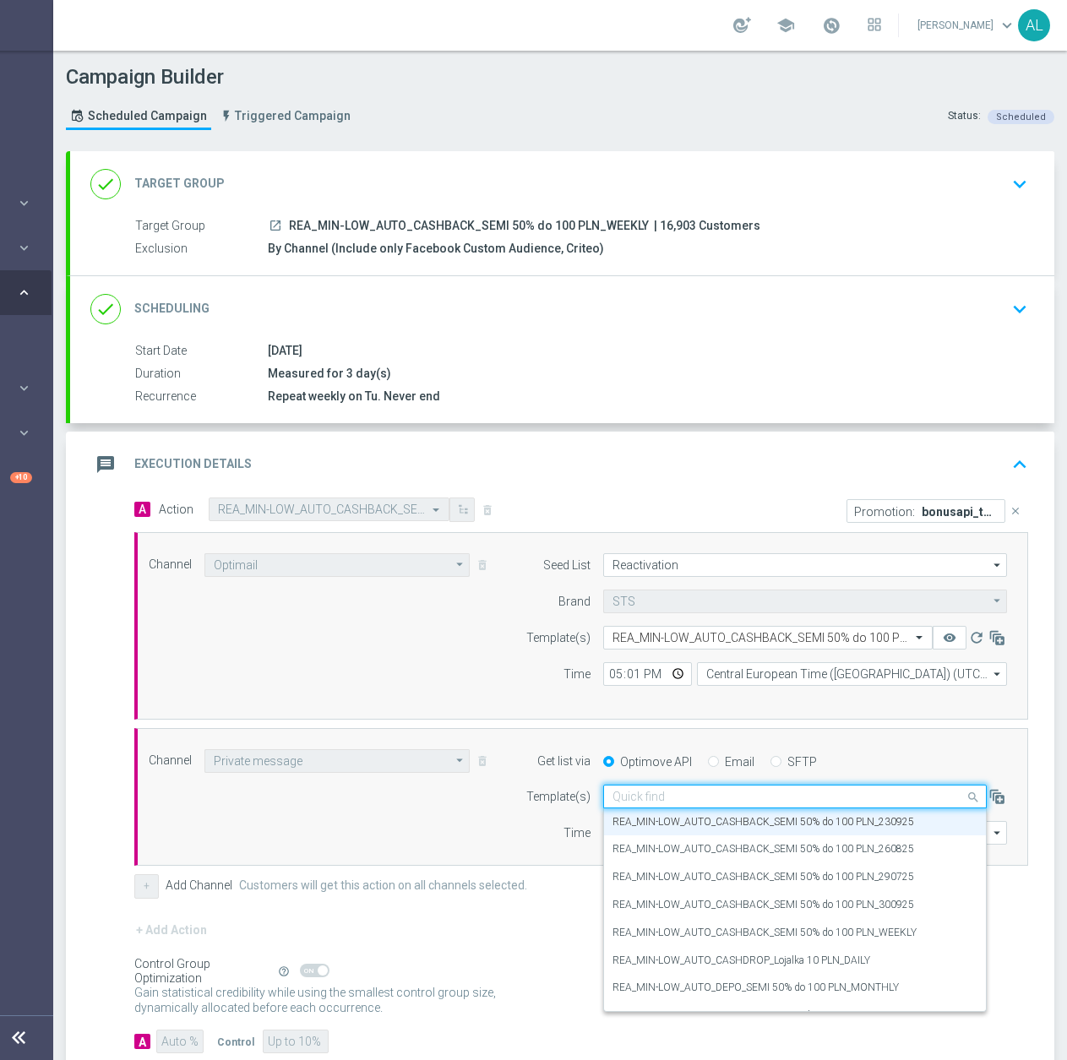
paste input "REA_MIN-LOW_AUTO_CASHBACK_SEMI 50% do 100 PLN_300925"
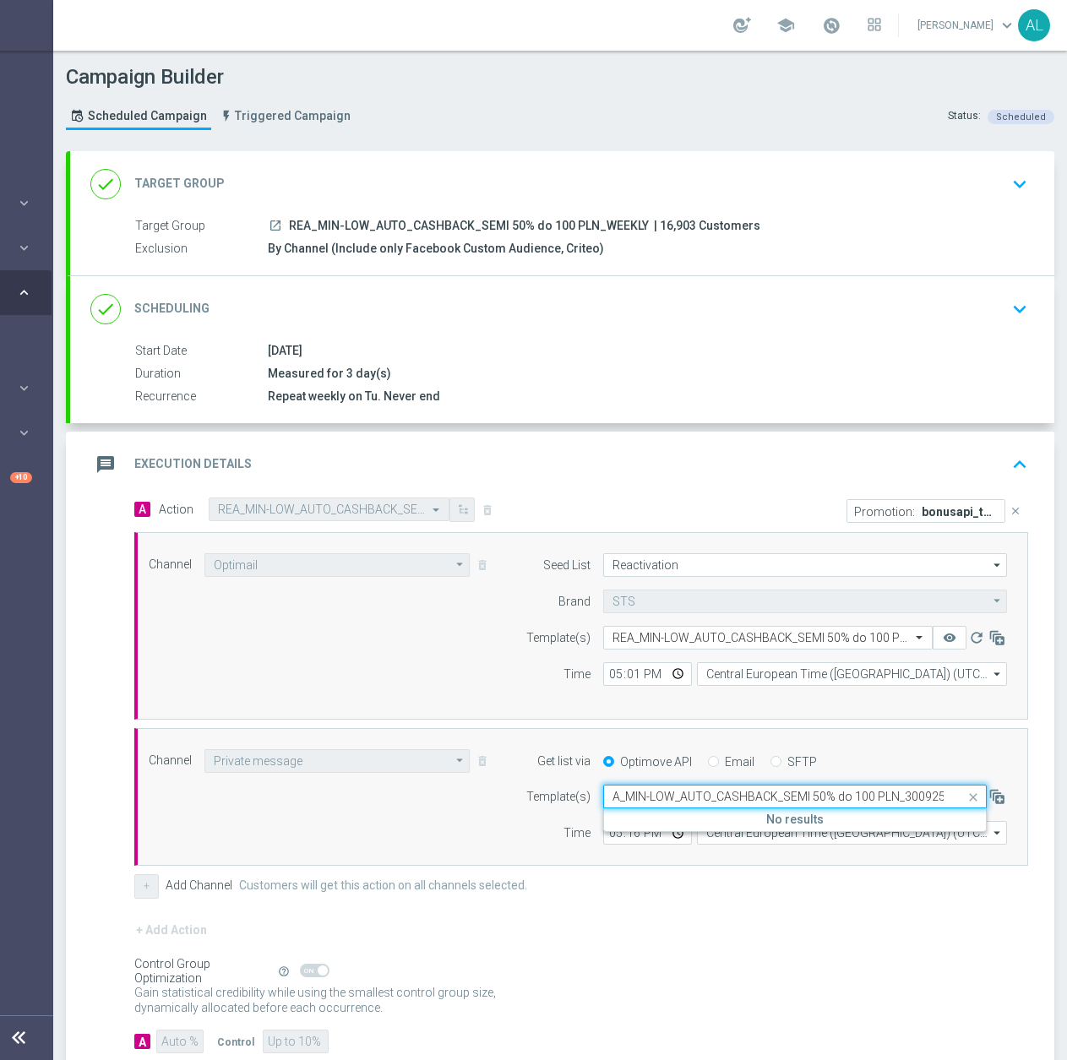
scroll to position [0, 10]
click at [788, 817] on label "REA_MIN-LOW_AUTO_CASHBACK_SEMI 50% do 100 PLN_300925" at bounding box center [762, 822] width 301 height 14
type input "REA_MIN-LOW_AUTO_CASHBACK_SEMI 50% do 100 PLN_300925"
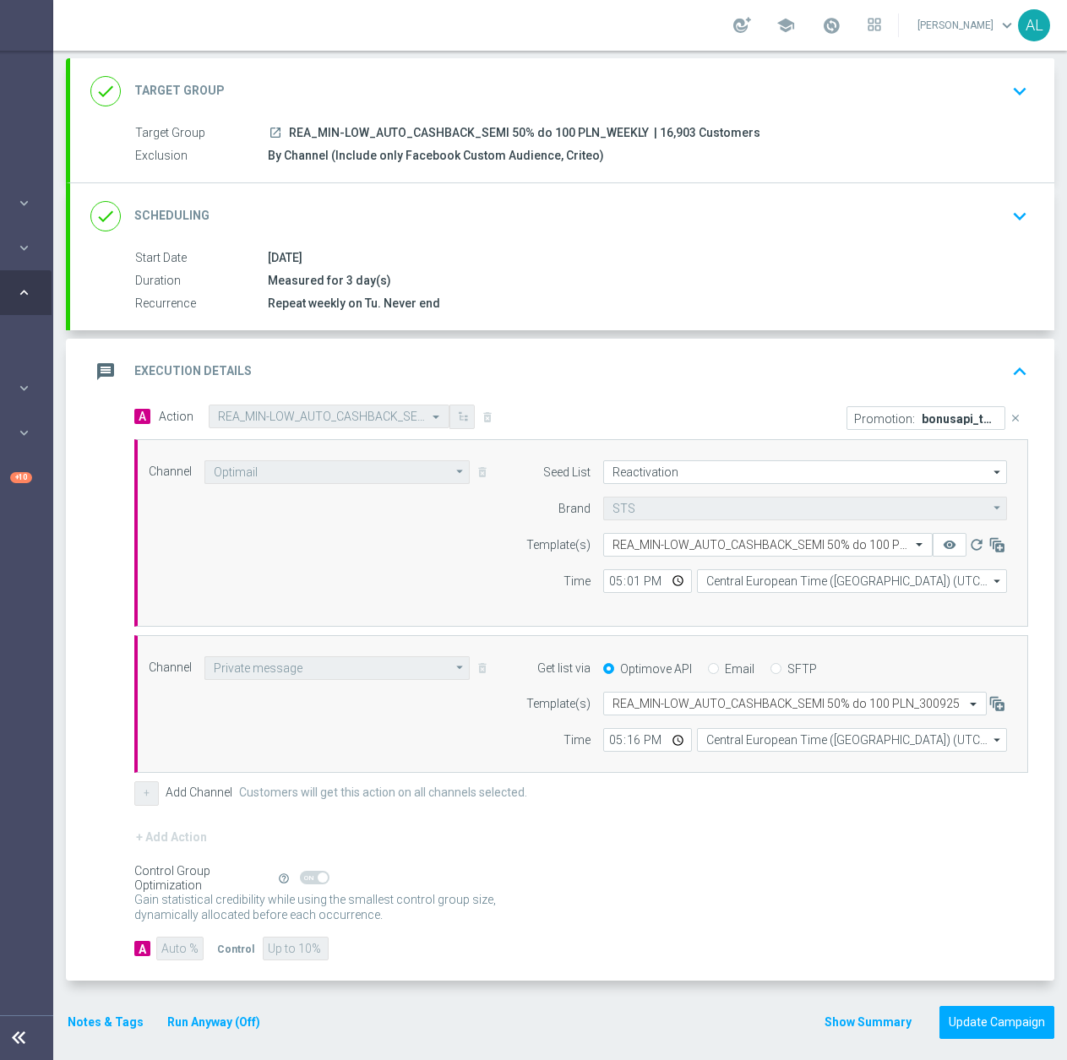
scroll to position [13, 166]
click at [123, 1012] on button "Notes & Tags" at bounding box center [105, 1022] width 79 height 21
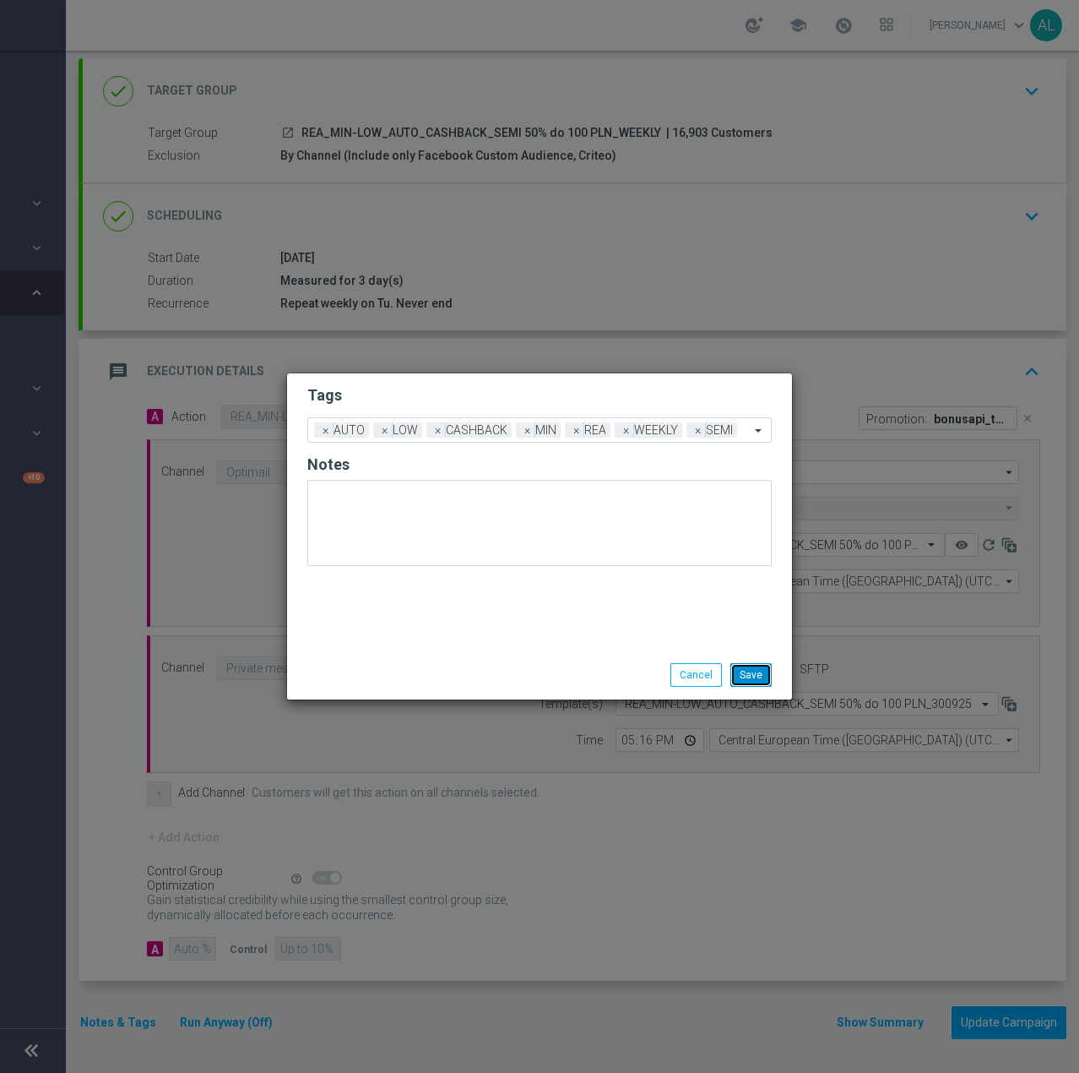
click at [754, 676] on button "Save" at bounding box center [751, 675] width 41 height 24
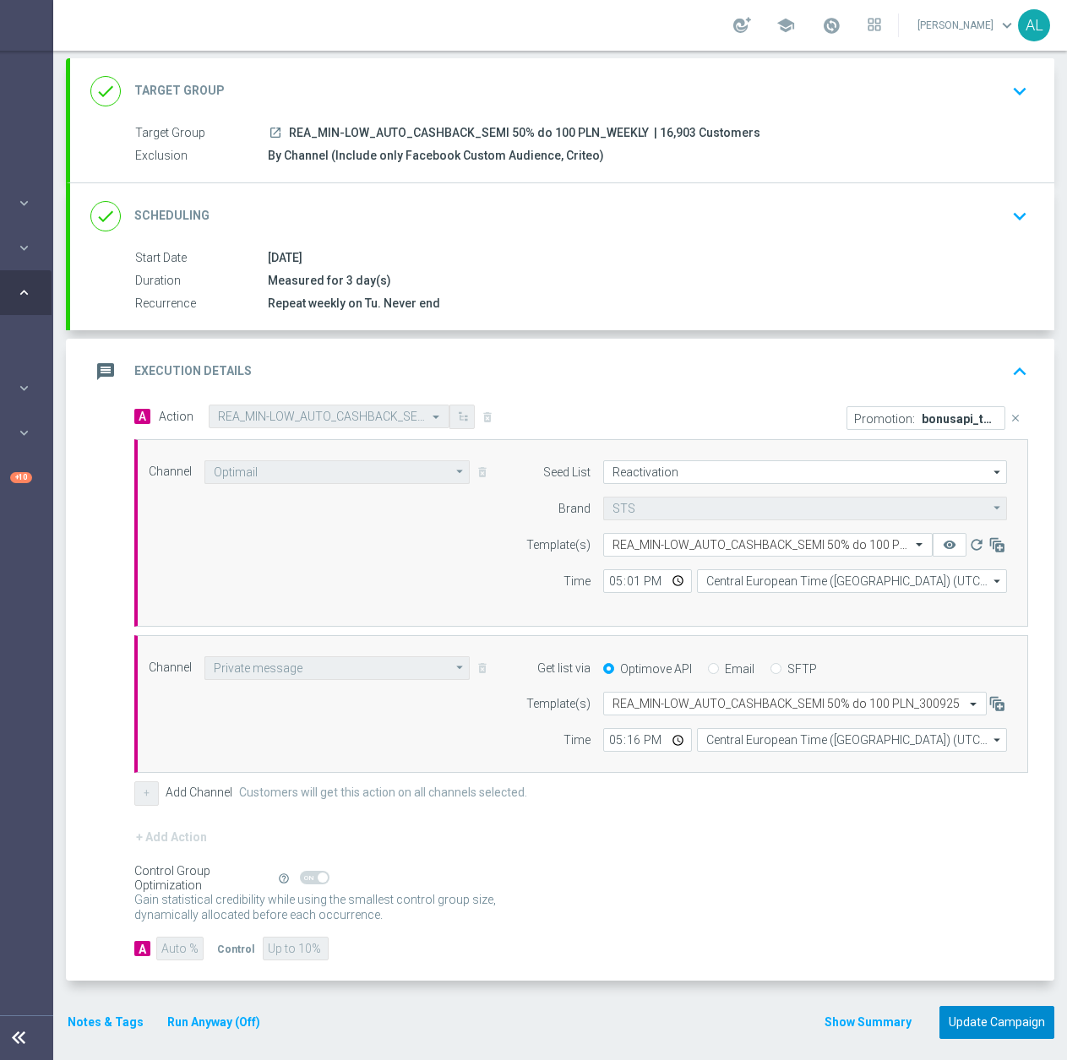
click at [983, 1024] on button "Update Campaign" at bounding box center [996, 1022] width 115 height 33
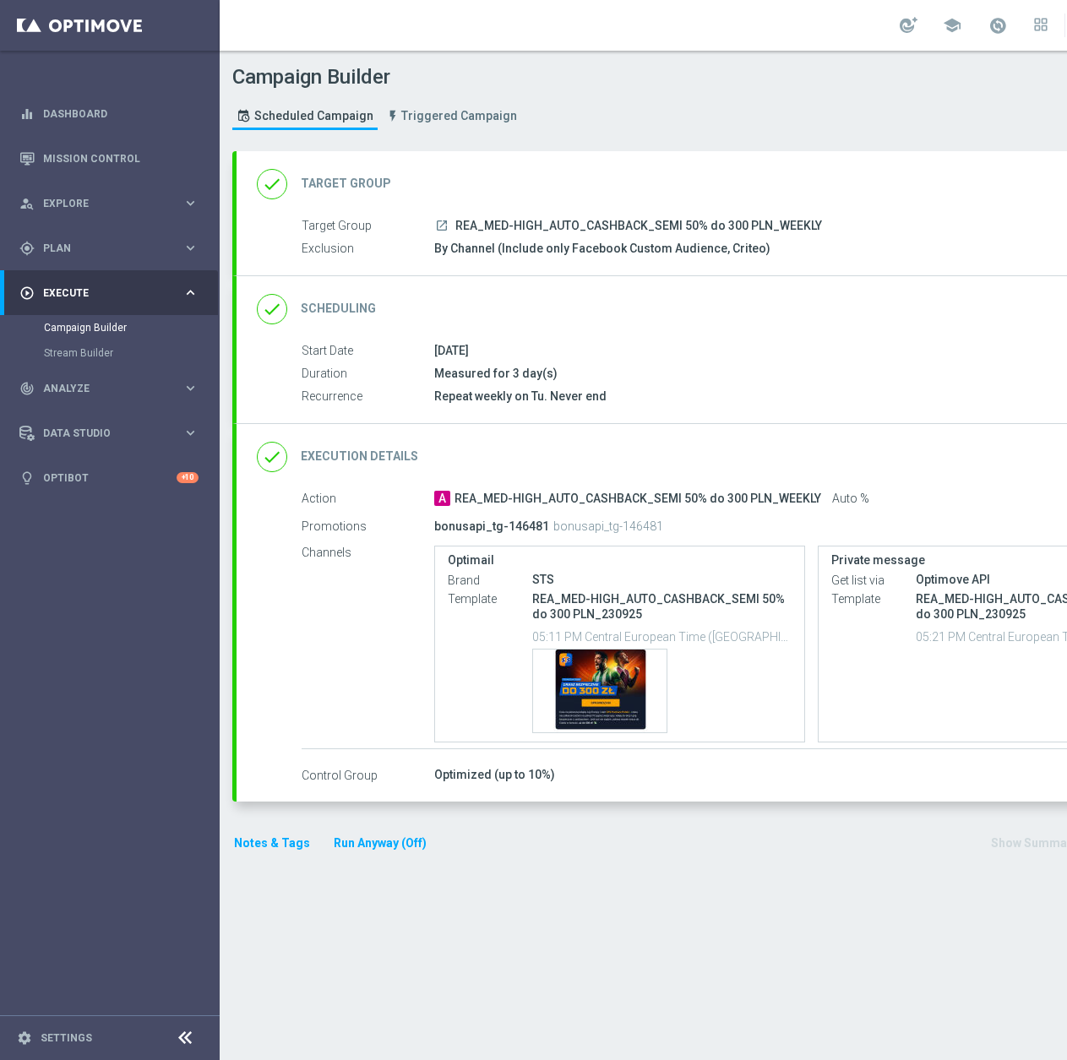
click at [648, 180] on div "done Target Group keyboard_arrow_down" at bounding box center [728, 184] width 943 height 32
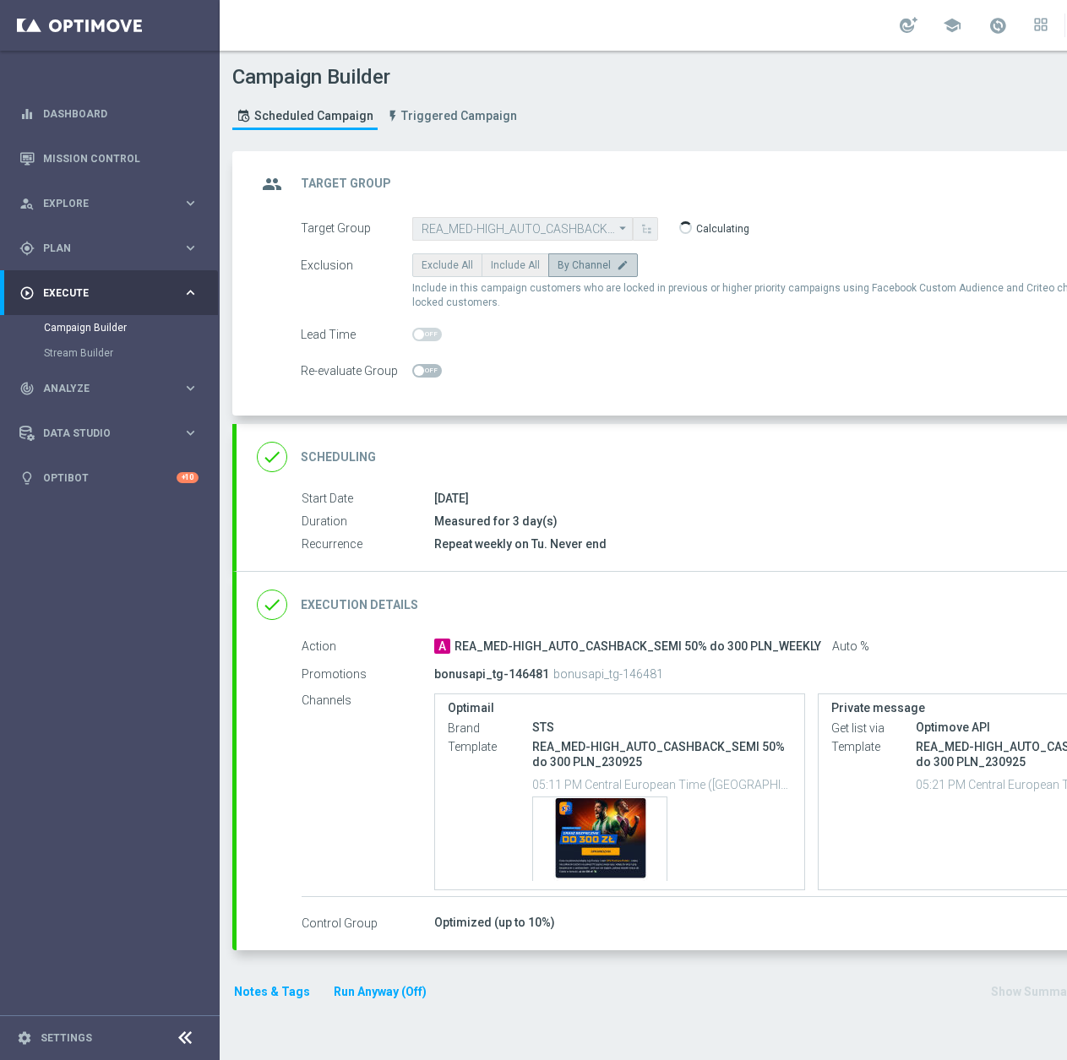
click at [865, 612] on div "done Execution Details keyboard_arrow_down" at bounding box center [728, 605] width 943 height 32
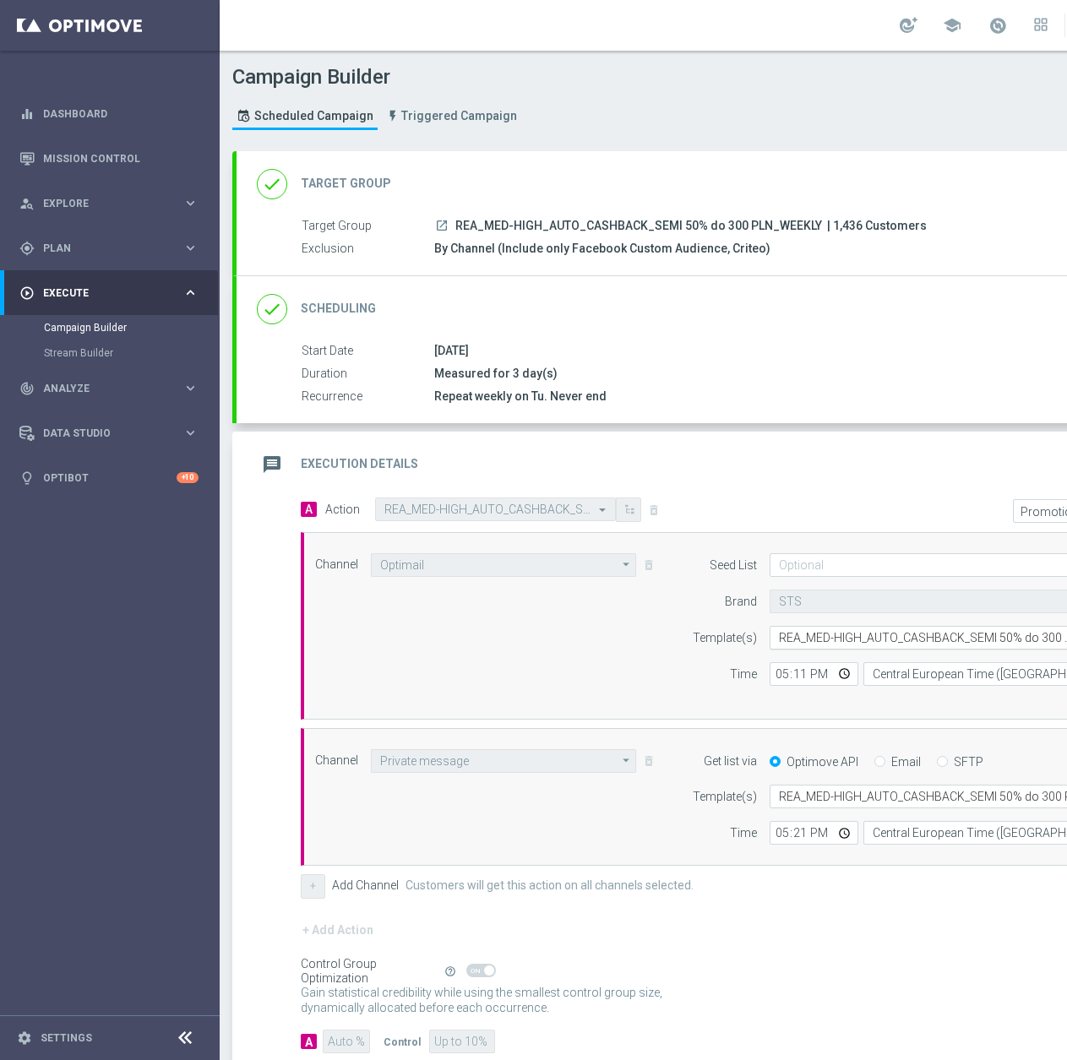
click at [832, 635] on input "text" at bounding box center [917, 638] width 277 height 14
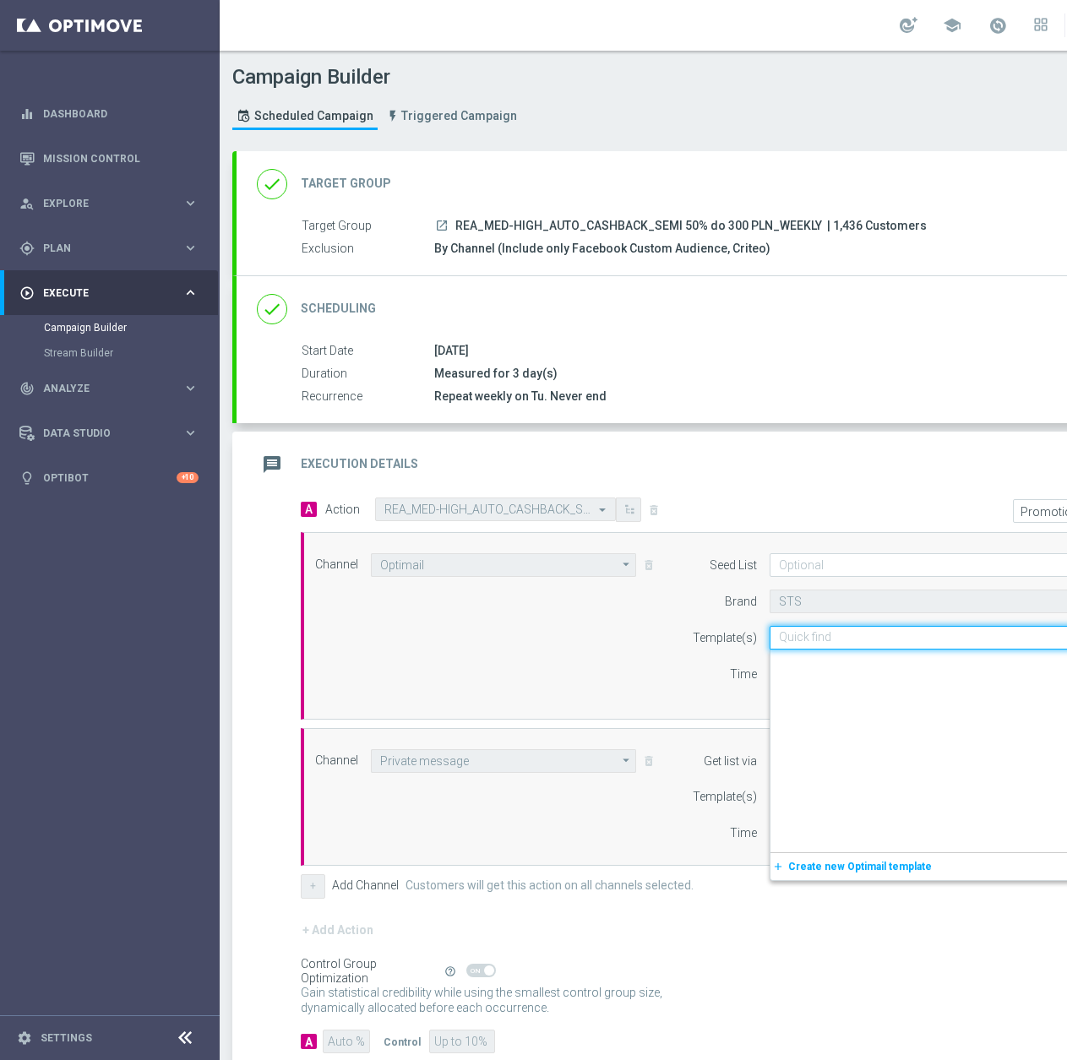
paste input "REA_MED-HIGH_AUTO_CASHBACK_SEMI 50% do 300 PLN_300925"
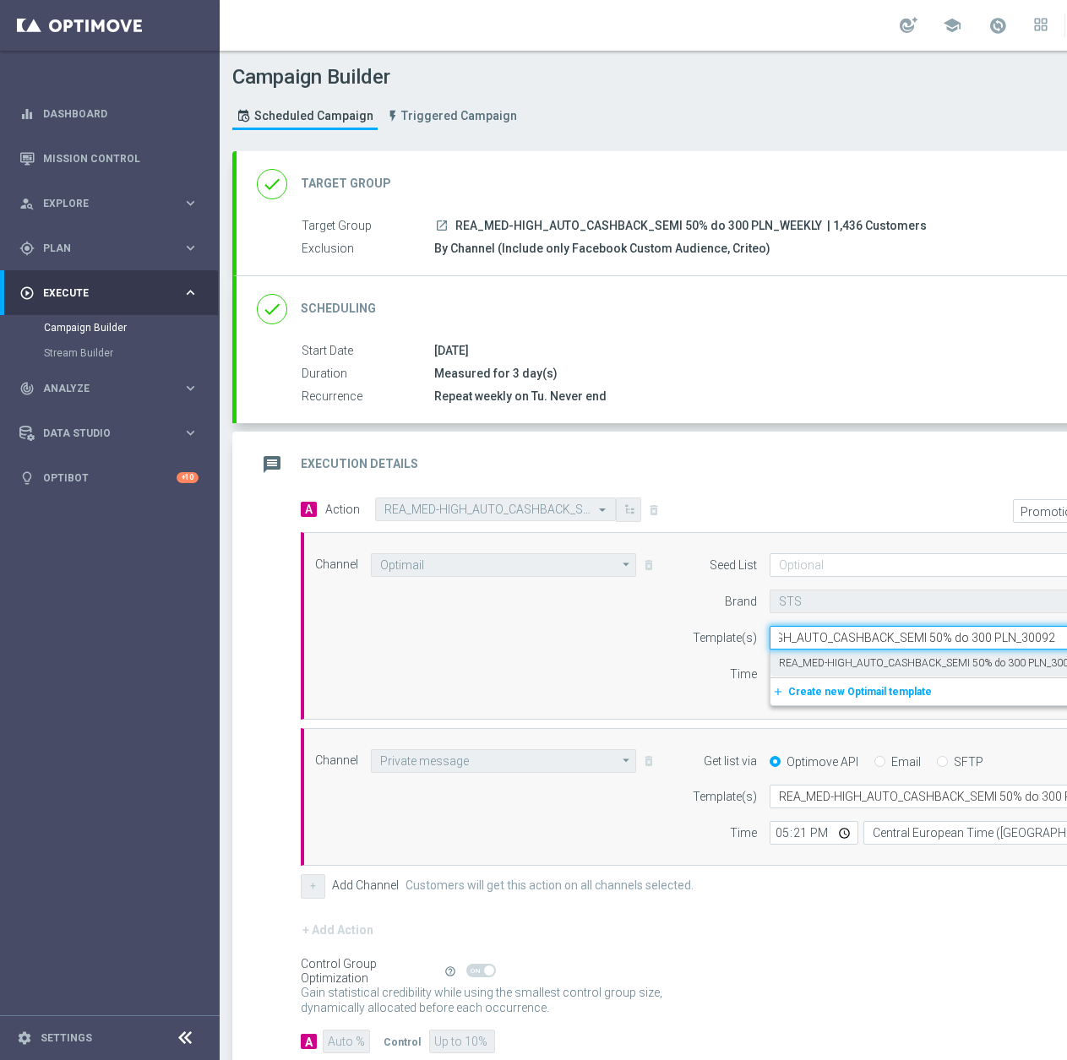
click at [845, 660] on label "REA_MED-HIGH_AUTO_CASHBACK_SEMI 50% do 300 PLN_300925" at bounding box center [932, 663] width 307 height 14
type input "REA_MED-HIGH_AUTO_CASHBACK_SEMI 50% do 300 PLN_300925"
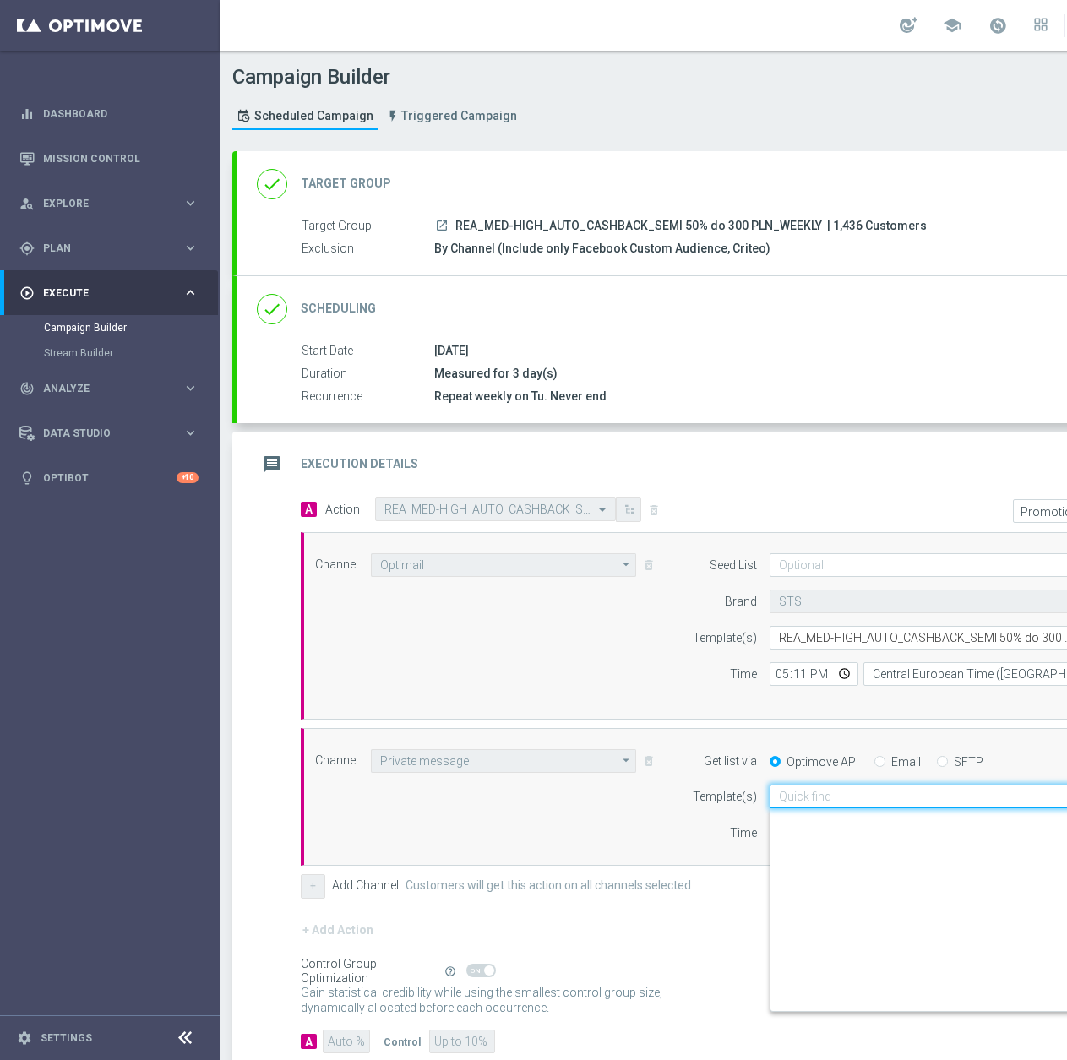
scroll to position [0, 43]
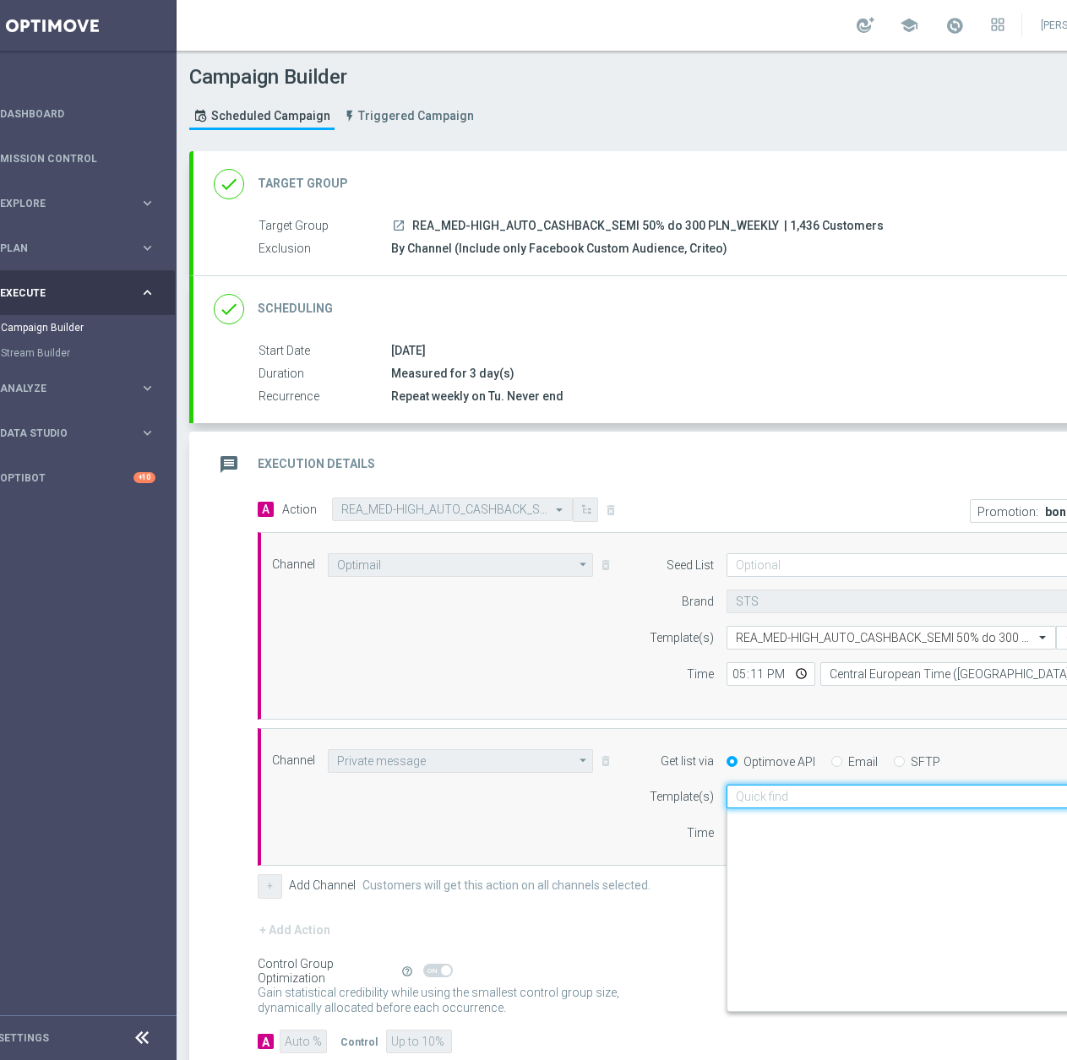
click at [801, 807] on div "Quick find REA_MED-HIGH_AUTO_CASHBACK_SEMI 50% do 300 PLN_230925" at bounding box center [917, 797] width 383 height 24
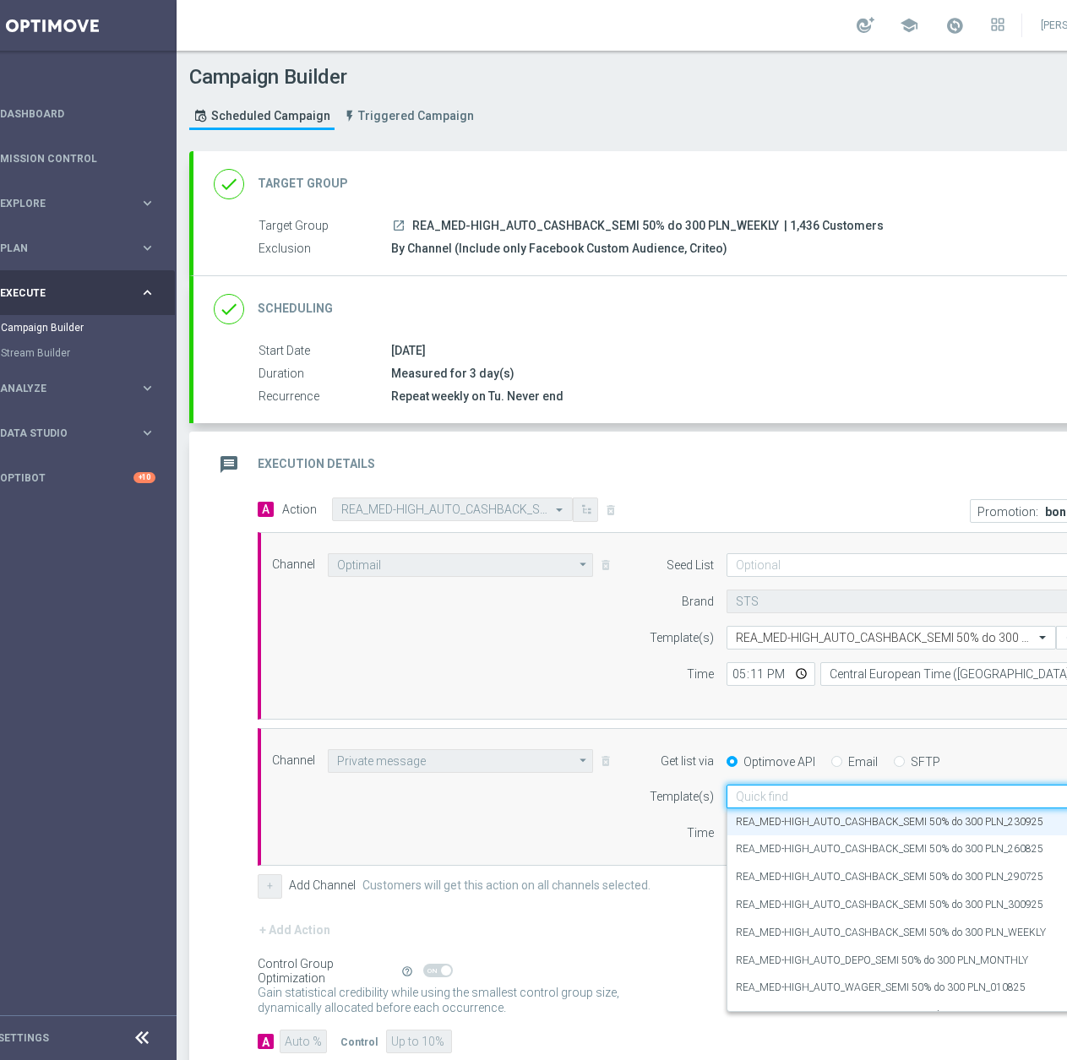
paste input "REA_MED-HIGH_AUTO_CASHBACK_SEMI 50% do 300 PLN_300925"
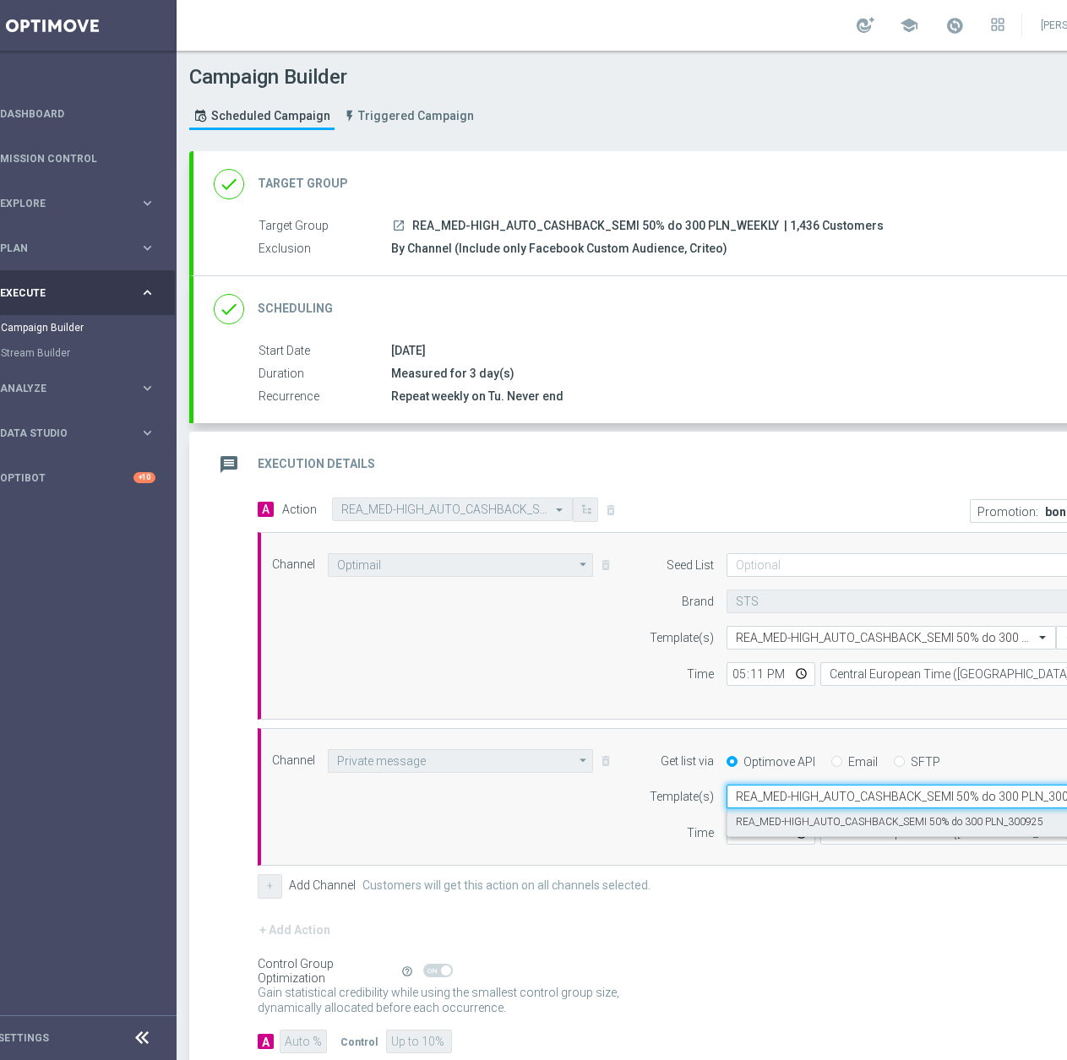
scroll to position [0, 0]
click at [804, 827] on label "REA_MED-HIGH_AUTO_CASHBACK_SEMI 50% do 300 PLN_300925" at bounding box center [889, 822] width 307 height 14
type input "REA_MED-HIGH_AUTO_CASHBACK_SEMI 50% do 300 PLN_300925"
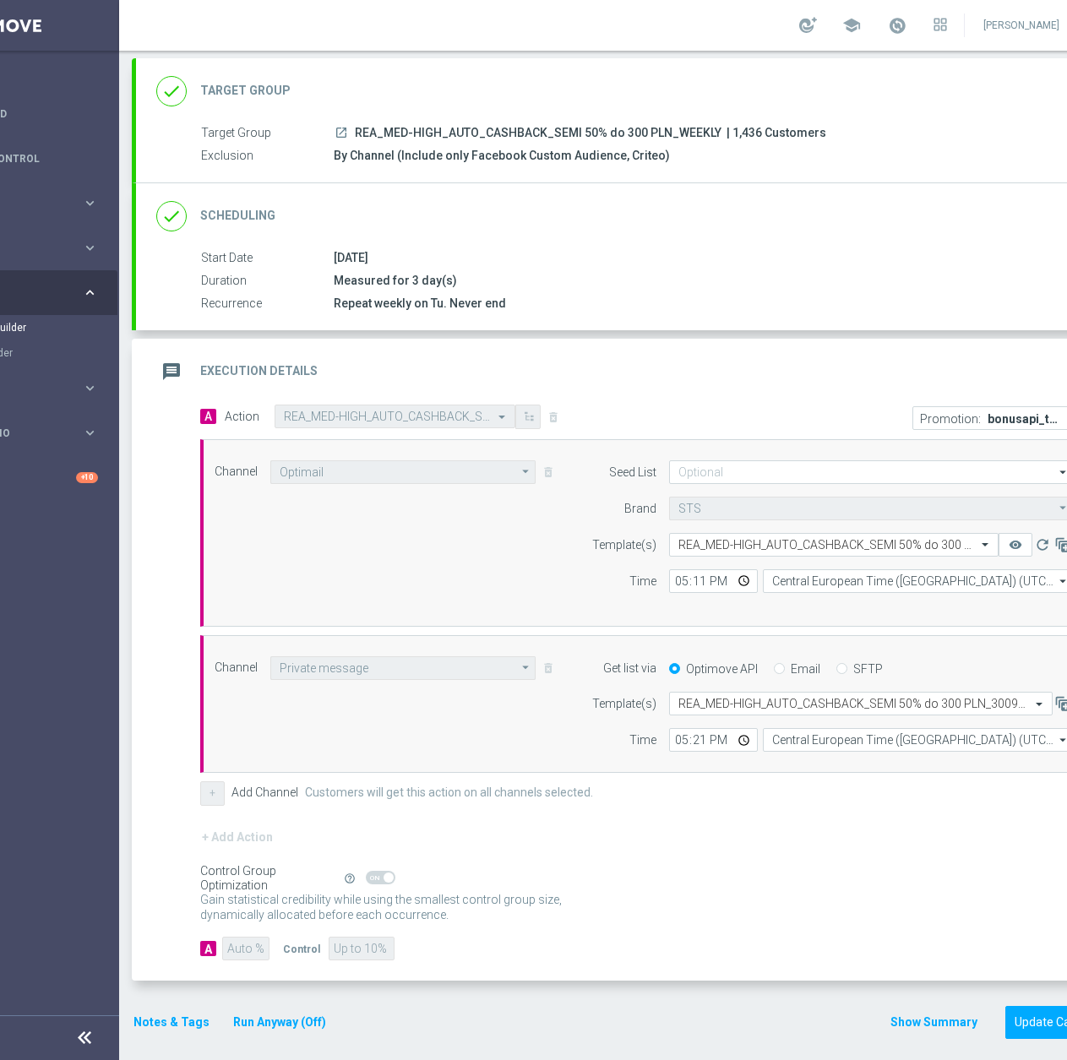
scroll to position [13, 179]
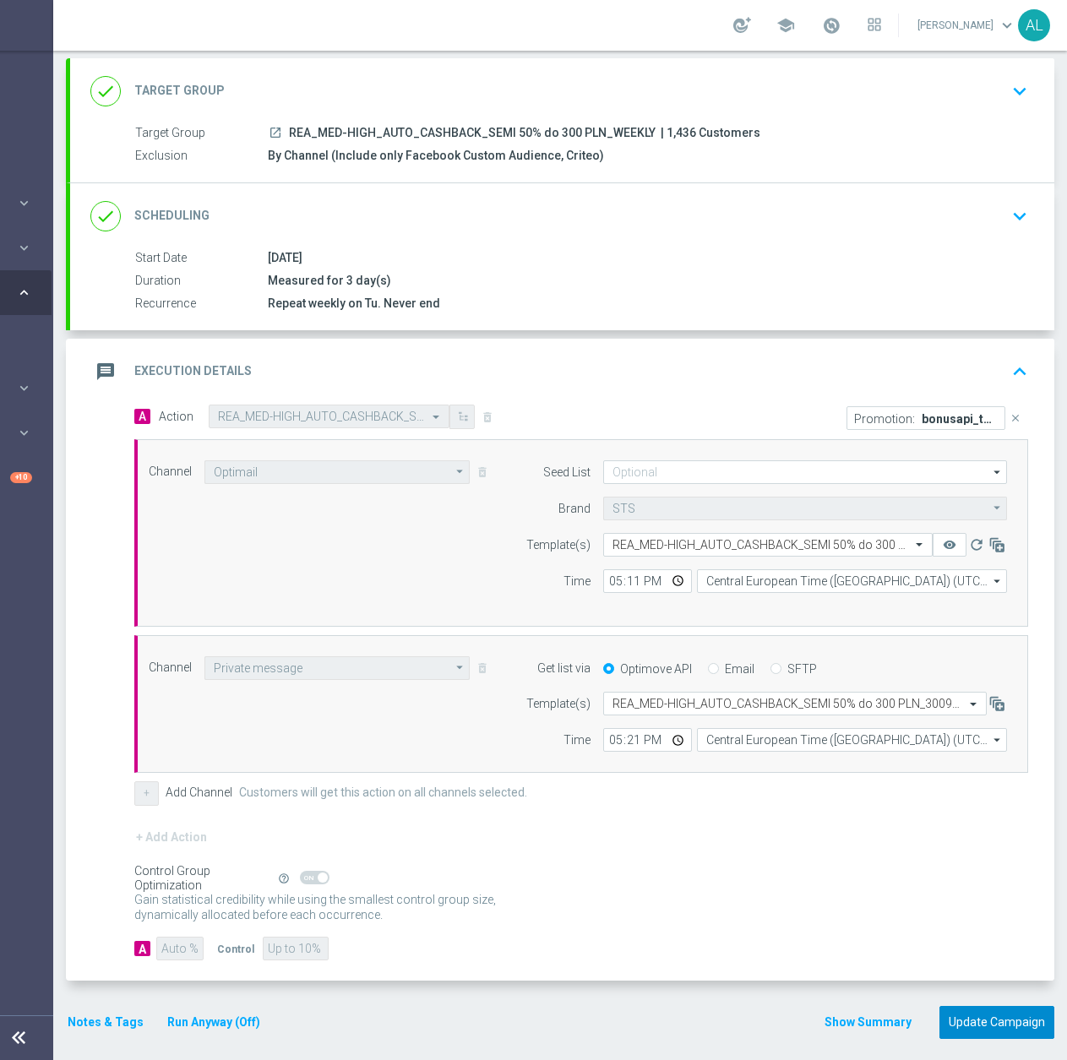
click at [964, 1006] on button "Update Campaign" at bounding box center [996, 1022] width 115 height 33
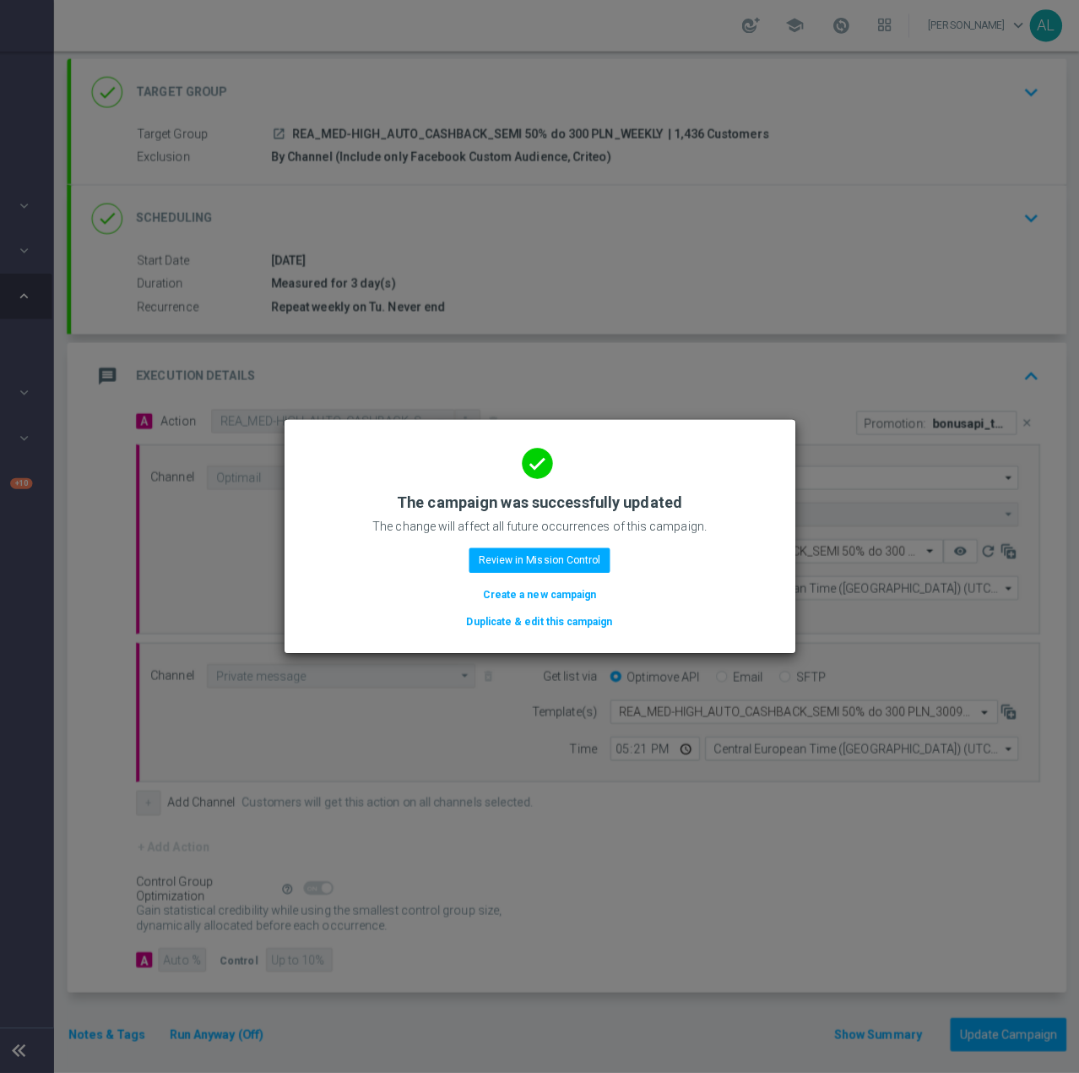
scroll to position [0, 166]
